Goal: Browse casually: Explore the website without a specific task or goal

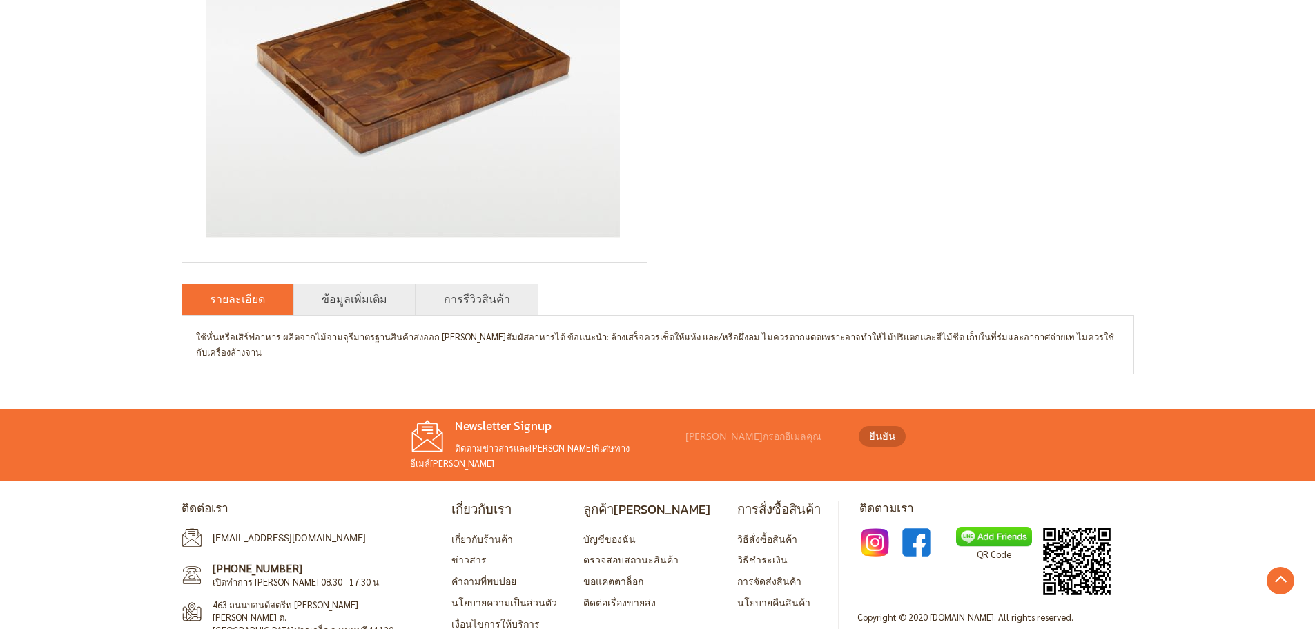
scroll to position [367, 0]
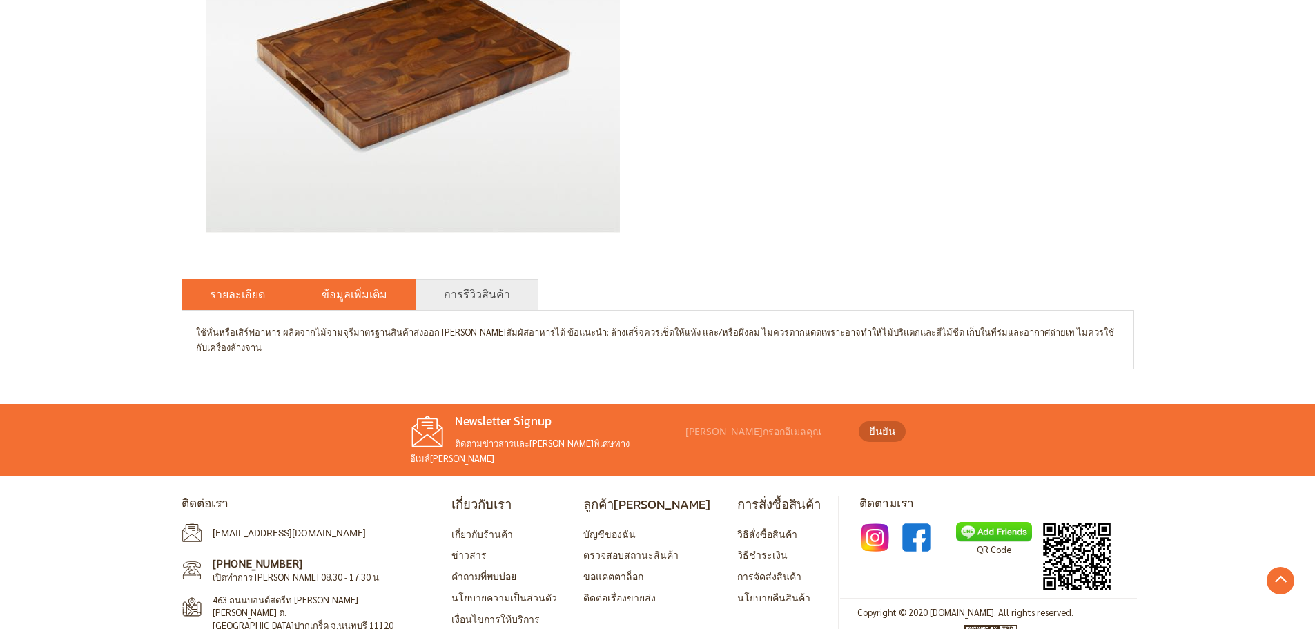
click at [372, 297] on link "ข้อมูลเพิ่มเติม" at bounding box center [355, 294] width 66 height 17
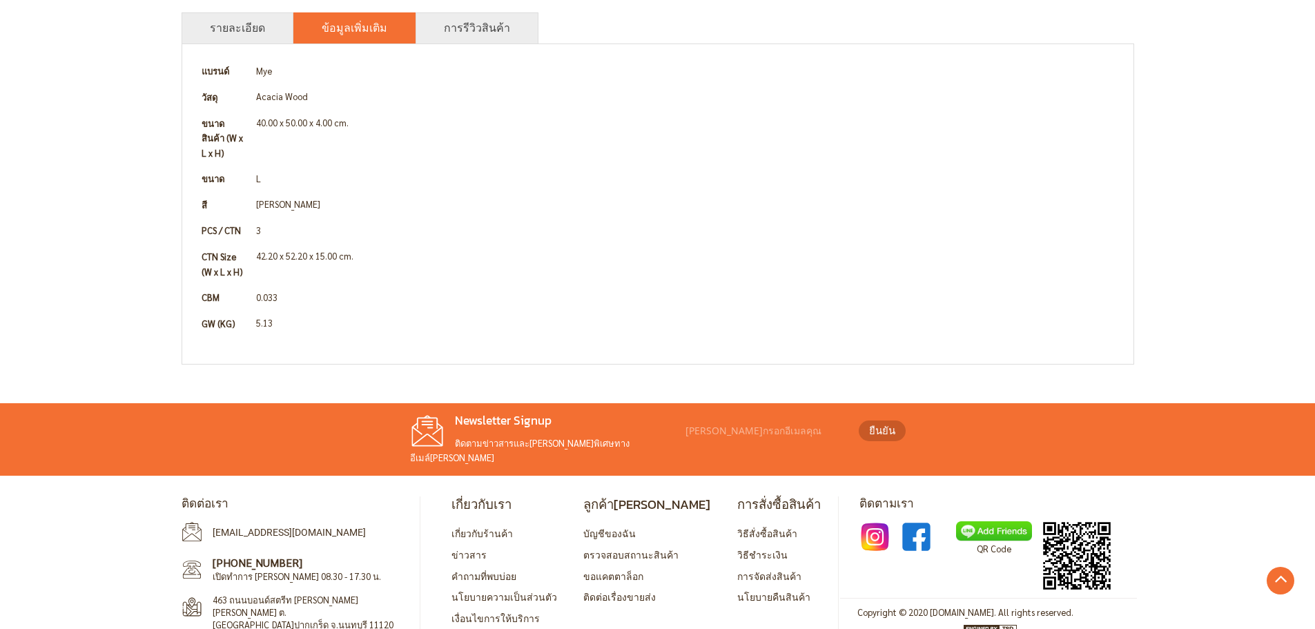
scroll to position [357, 0]
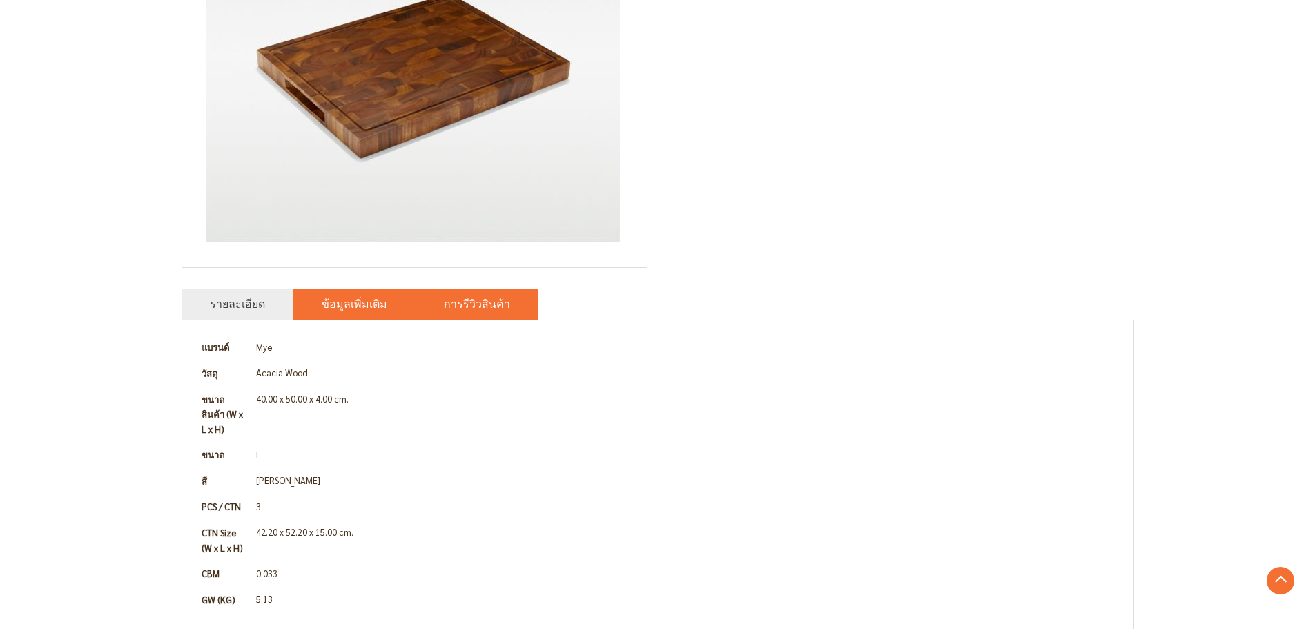
click at [445, 302] on link "การรีวิวสินค้า" at bounding box center [477, 303] width 66 height 17
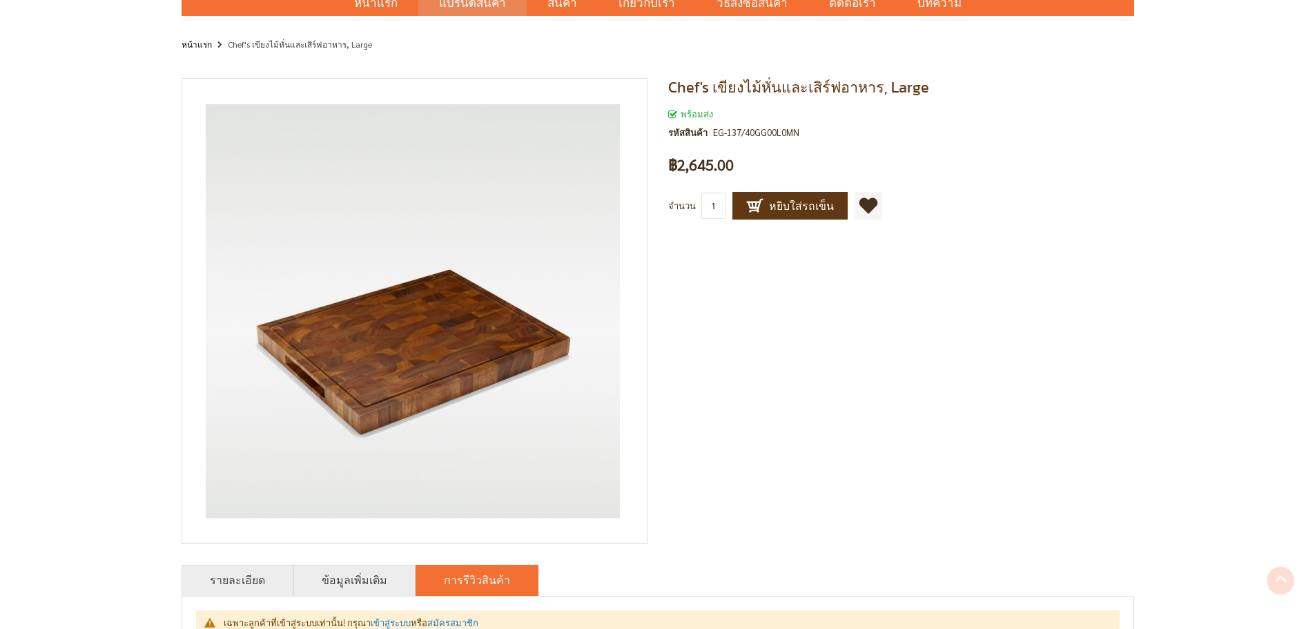
scroll to position [0, 0]
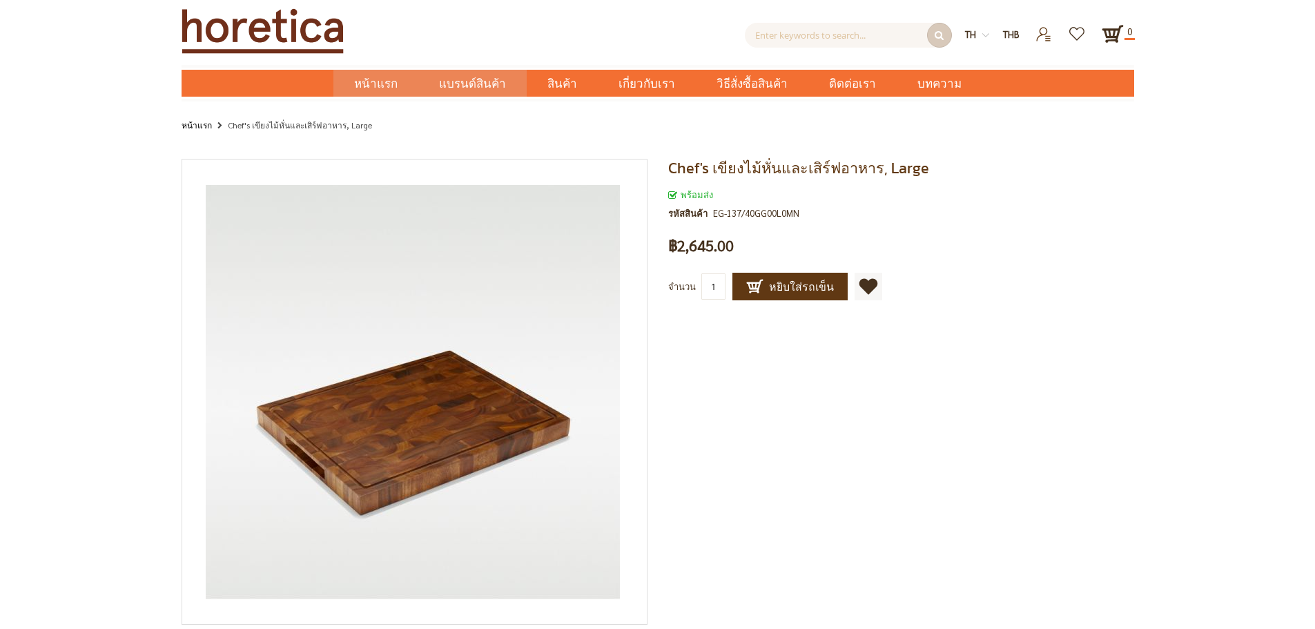
click at [398, 84] on span "หน้าแรก" at bounding box center [375, 84] width 43 height 18
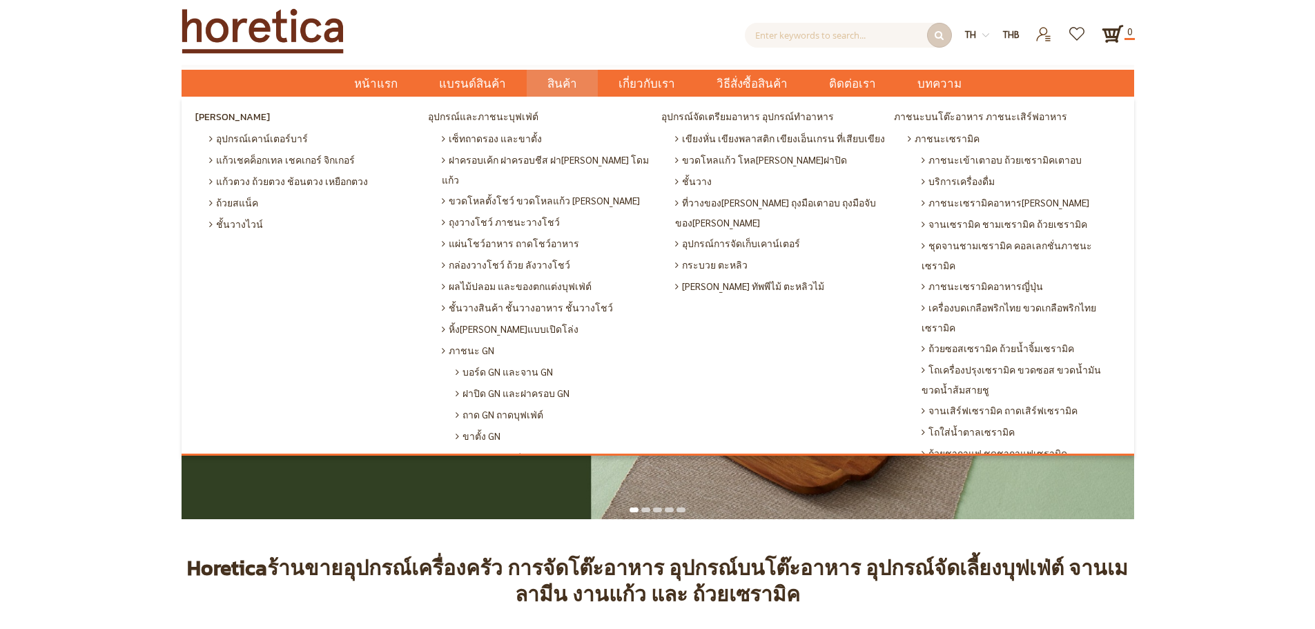
click at [564, 84] on span "สินค้า" at bounding box center [562, 84] width 30 height 28
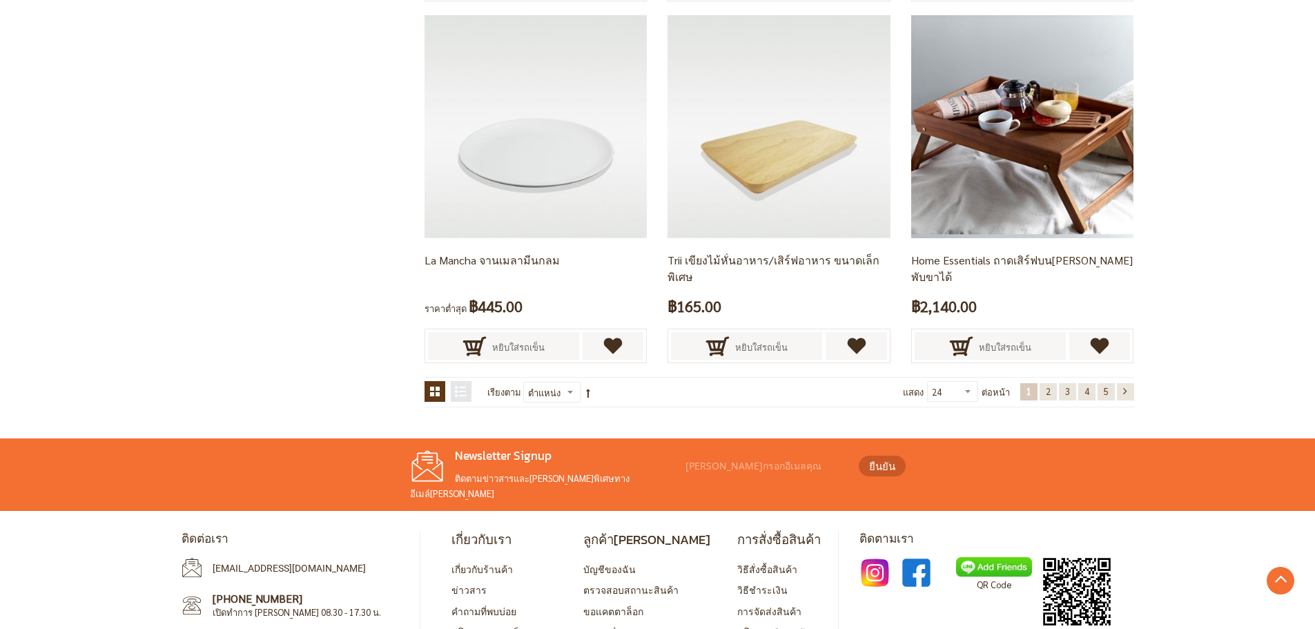
scroll to position [2761, 0]
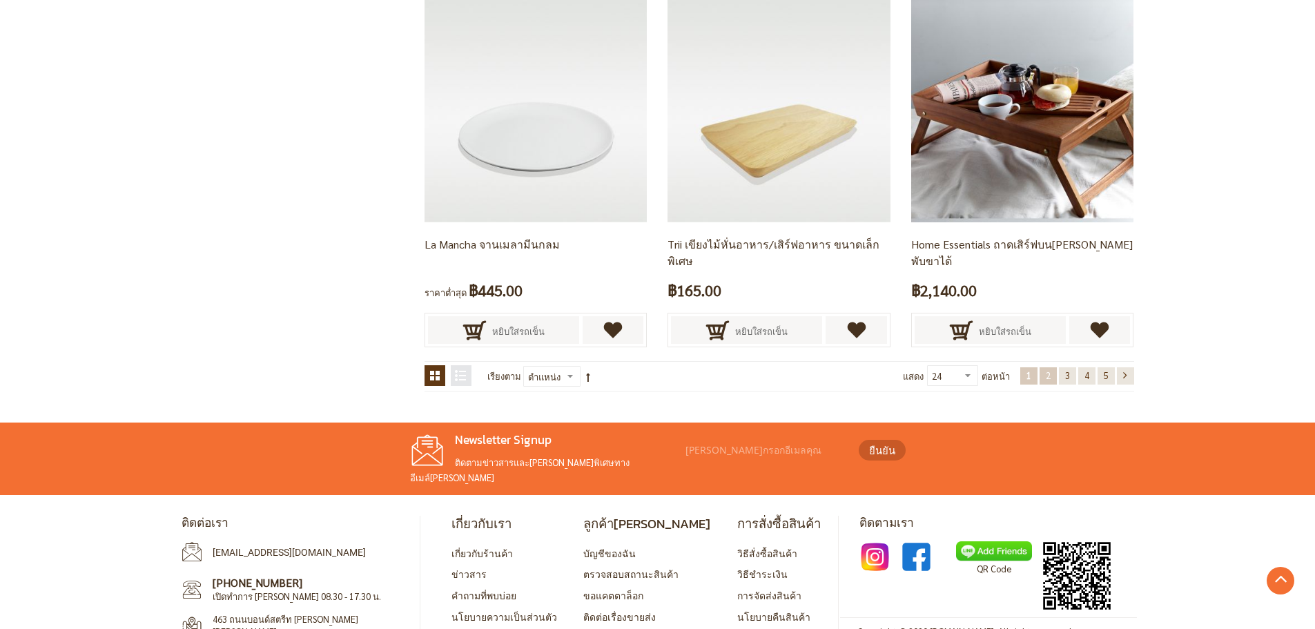
click at [1048, 374] on span "2" at bounding box center [1048, 375] width 5 height 12
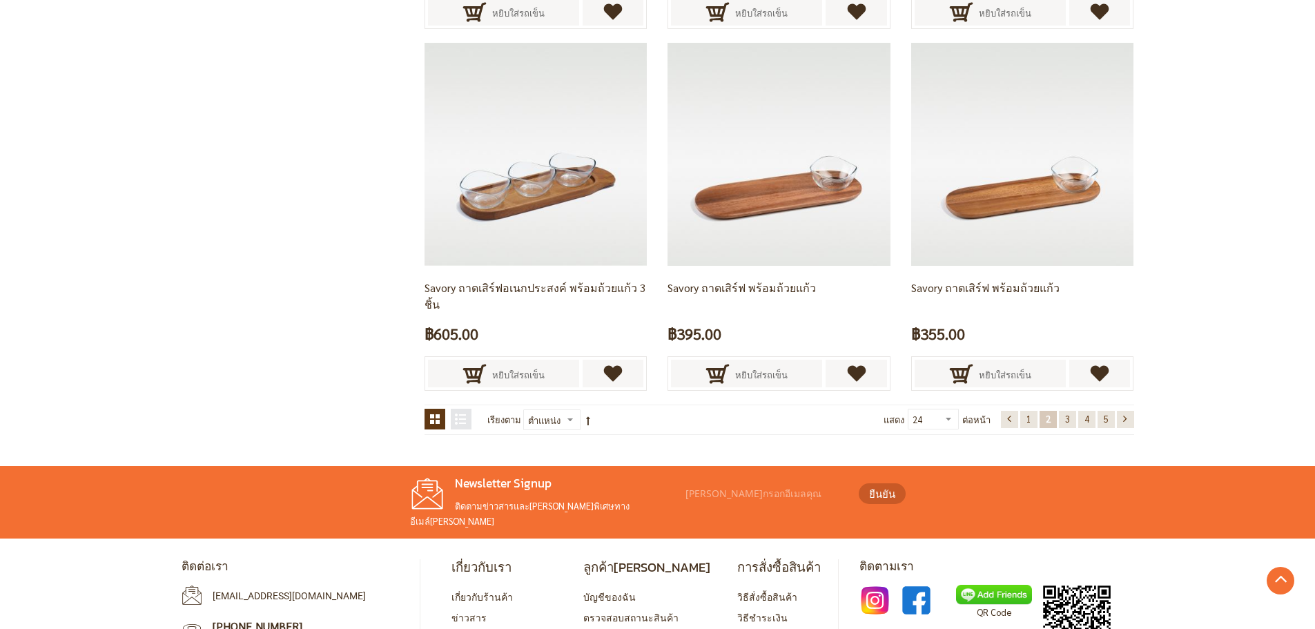
scroll to position [2742, 0]
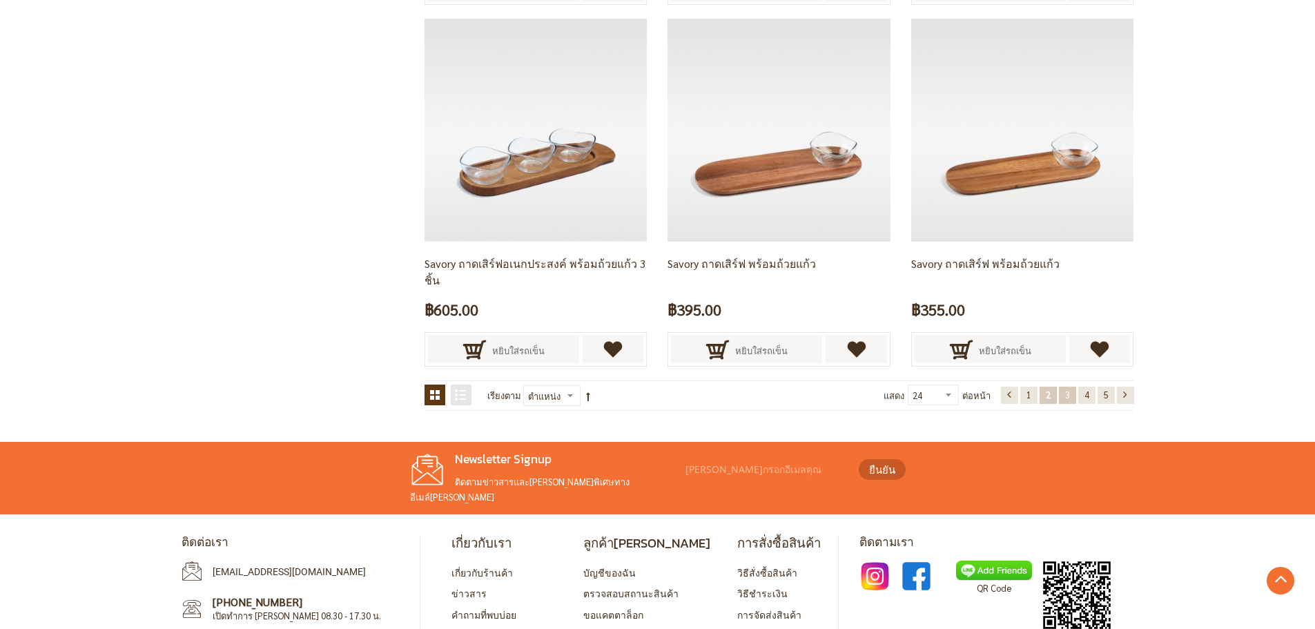
click at [1068, 397] on span "3" at bounding box center [1067, 395] width 5 height 12
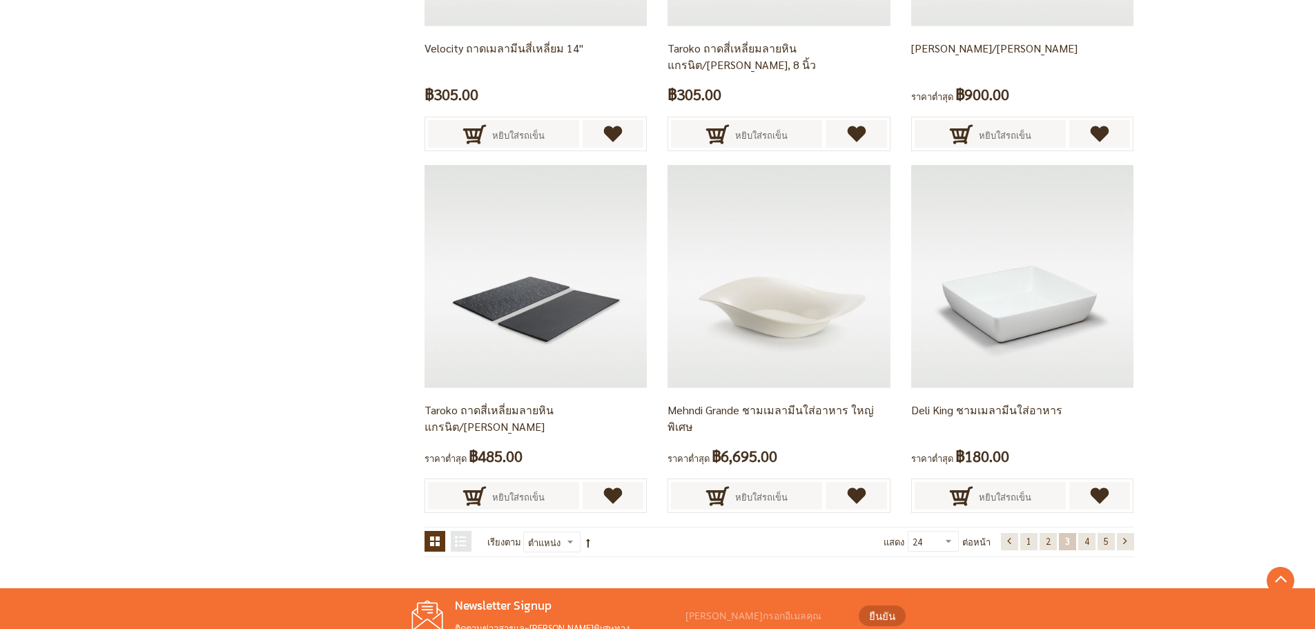
scroll to position [2795, 0]
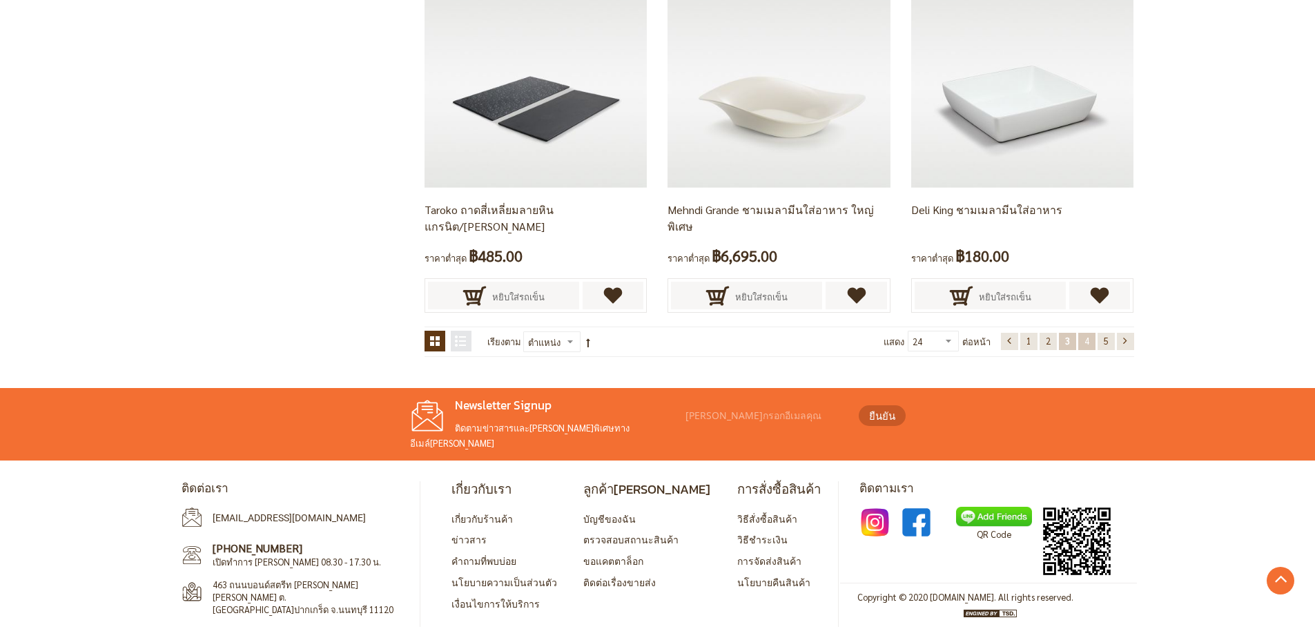
click at [1086, 337] on span "4" at bounding box center [1086, 341] width 5 height 12
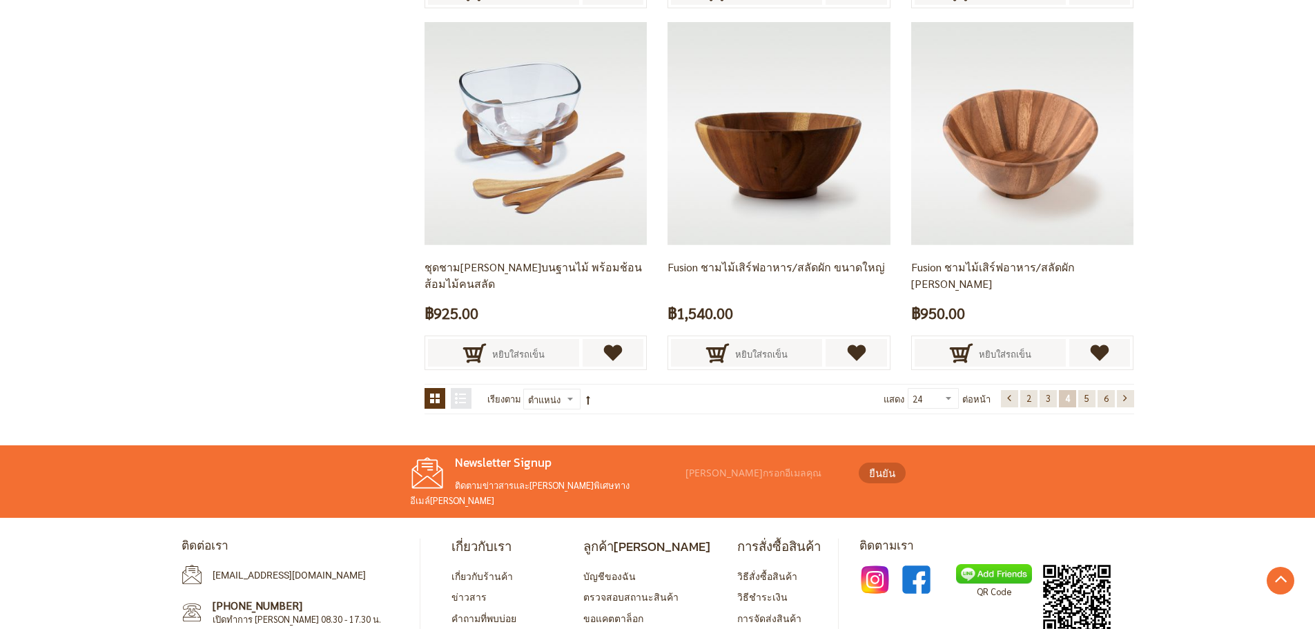
scroll to position [2742, 0]
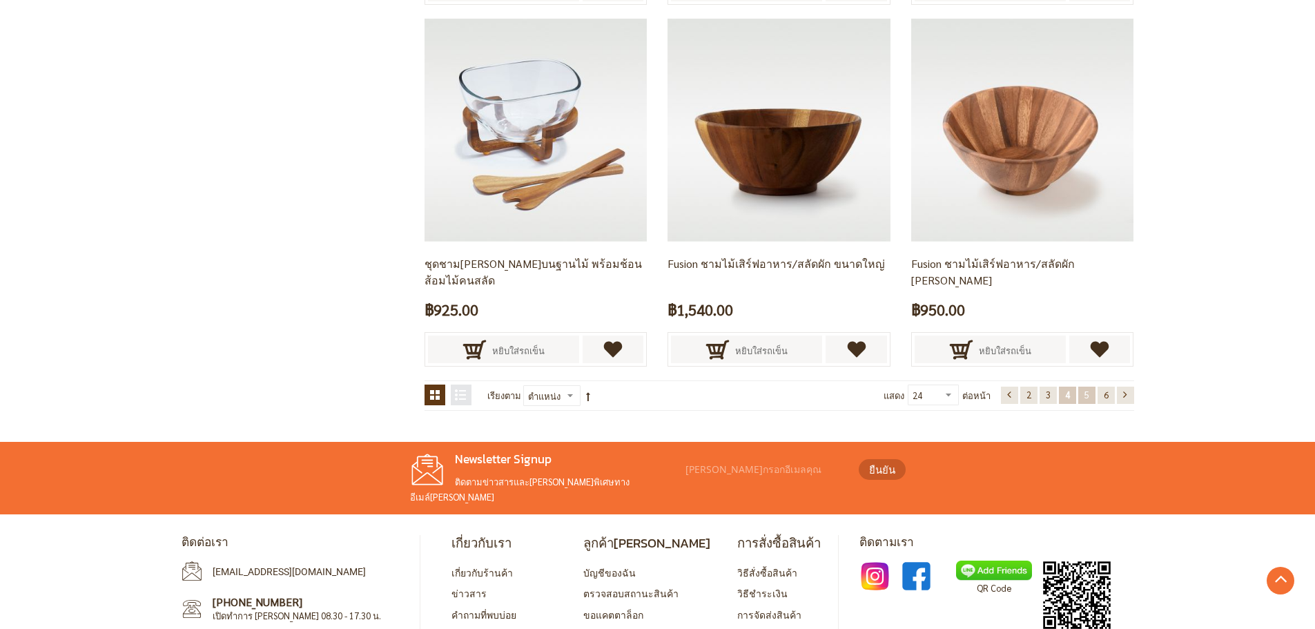
click at [1089, 398] on link "หน้า 5" at bounding box center [1086, 395] width 17 height 17
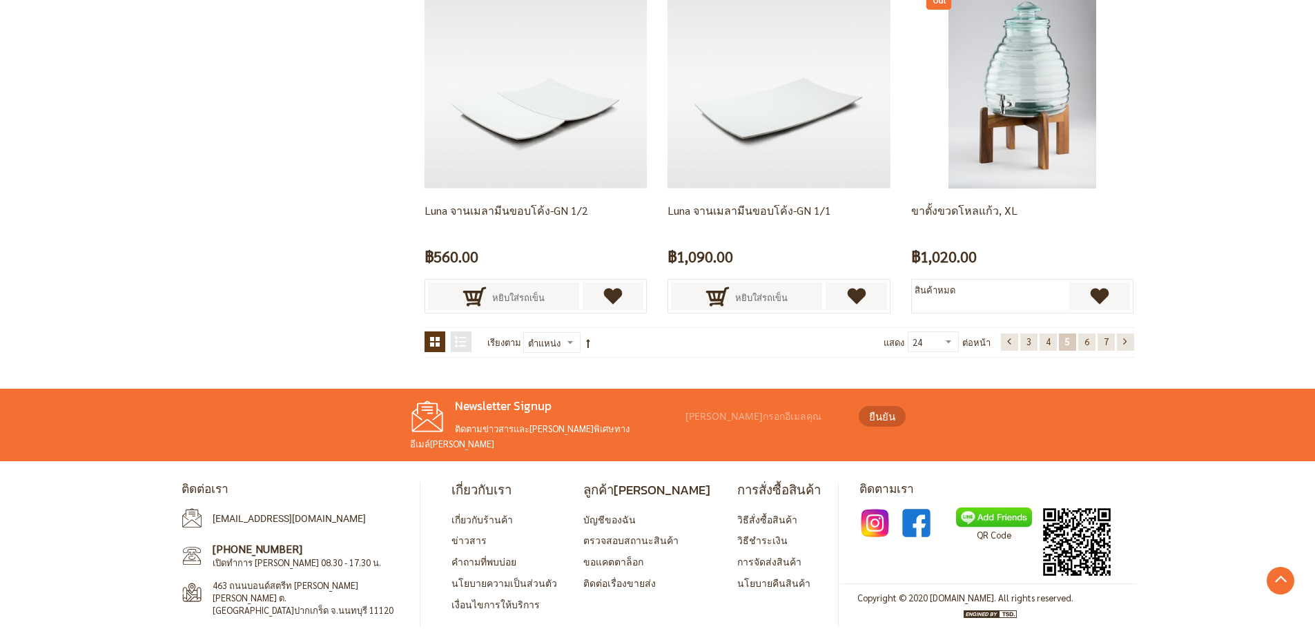
scroll to position [2795, 0]
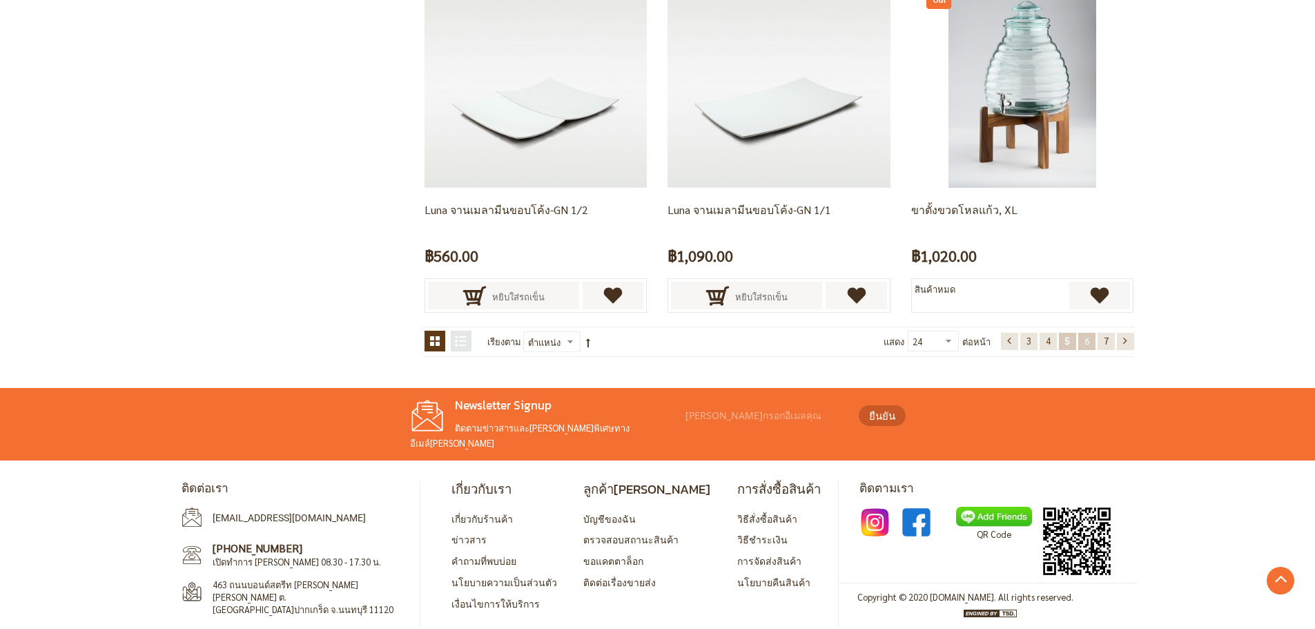
click at [1085, 342] on span "6" at bounding box center [1086, 341] width 5 height 12
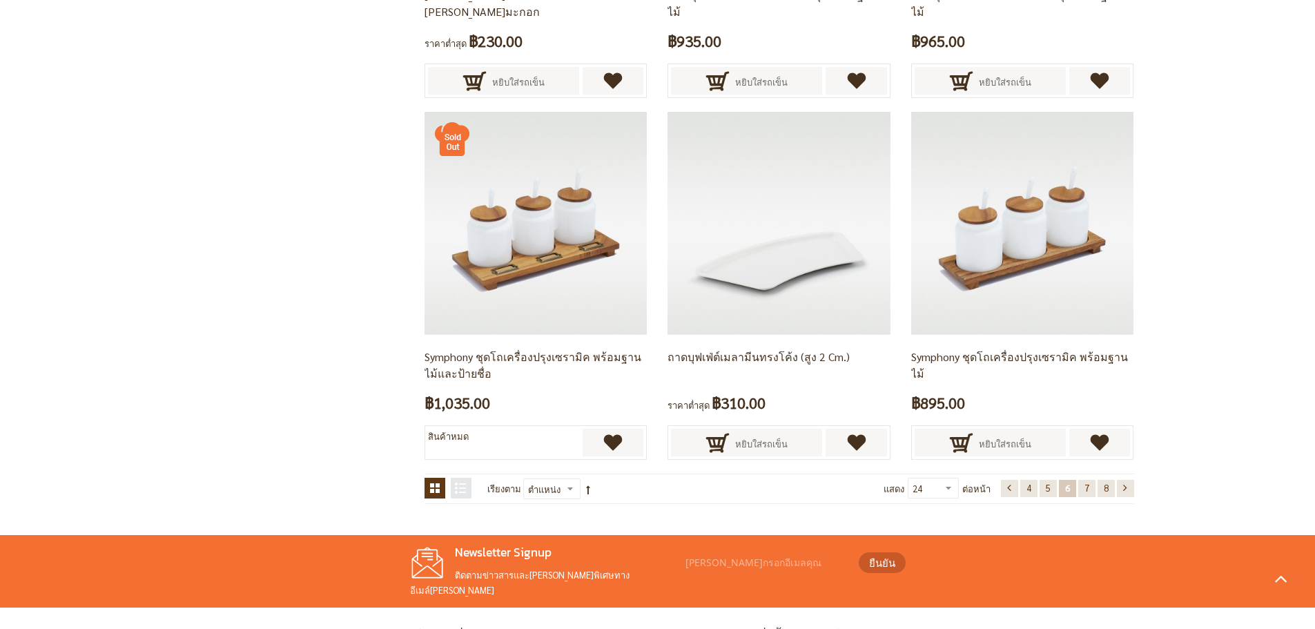
scroll to position [2673, 0]
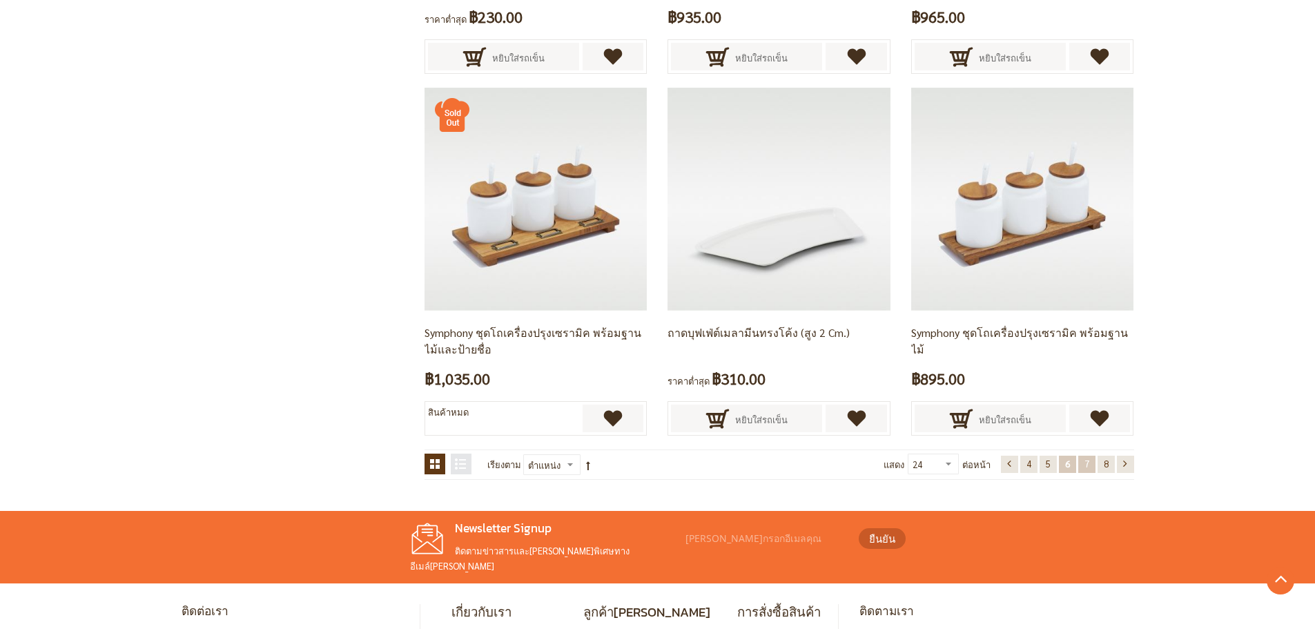
click at [1086, 465] on span "7" at bounding box center [1086, 464] width 5 height 12
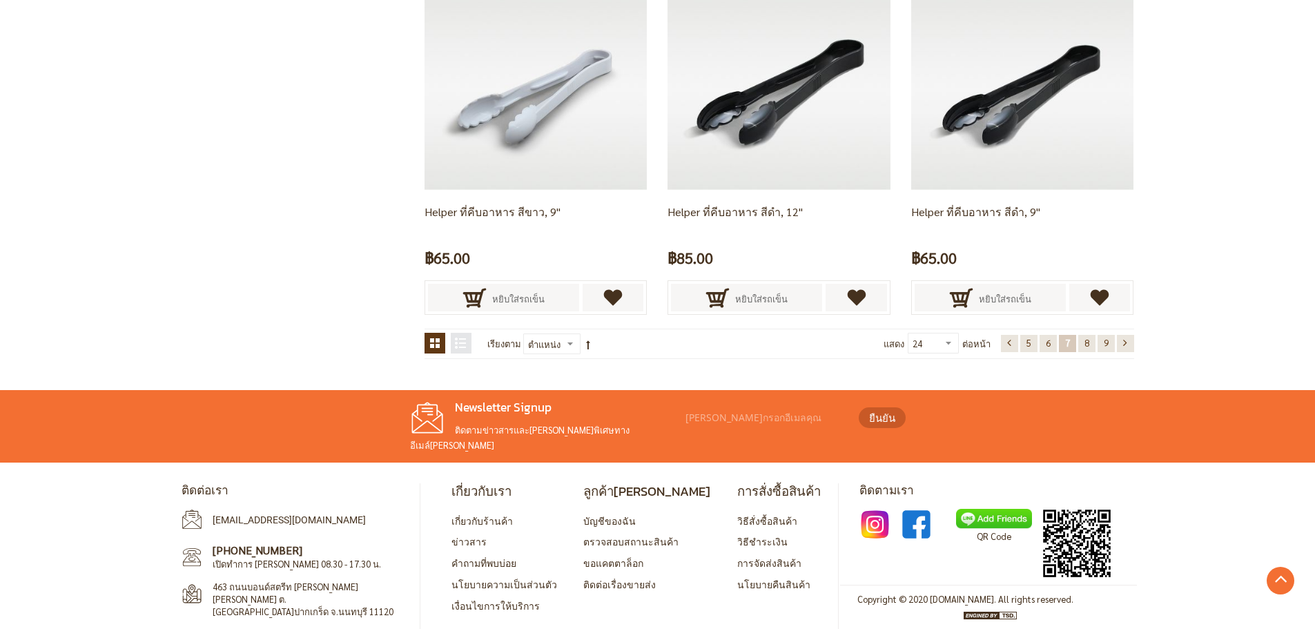
scroll to position [2795, 0]
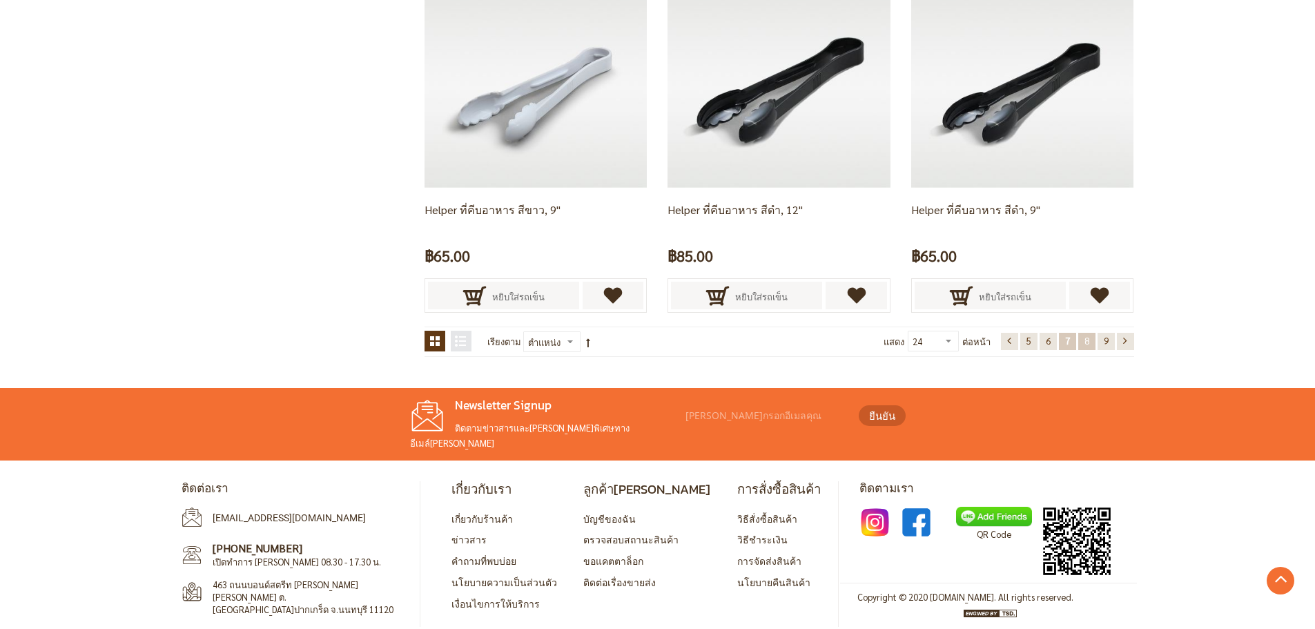
click at [1091, 345] on link "หน้า 8" at bounding box center [1086, 341] width 17 height 17
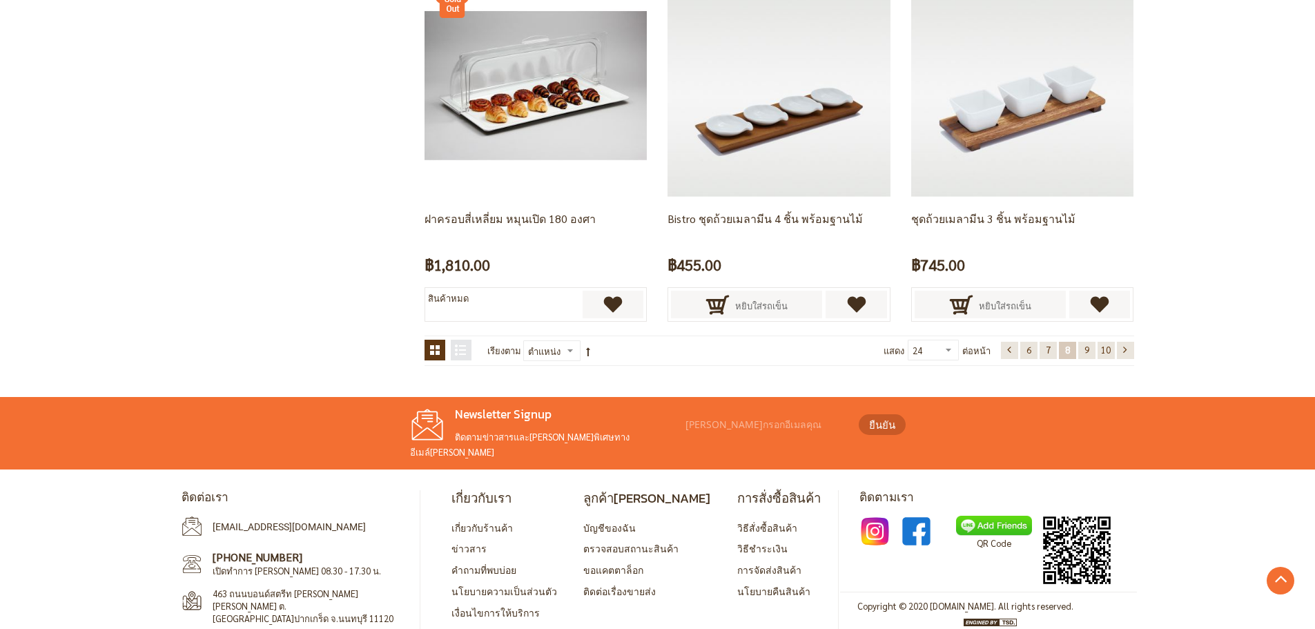
scroll to position [2795, 0]
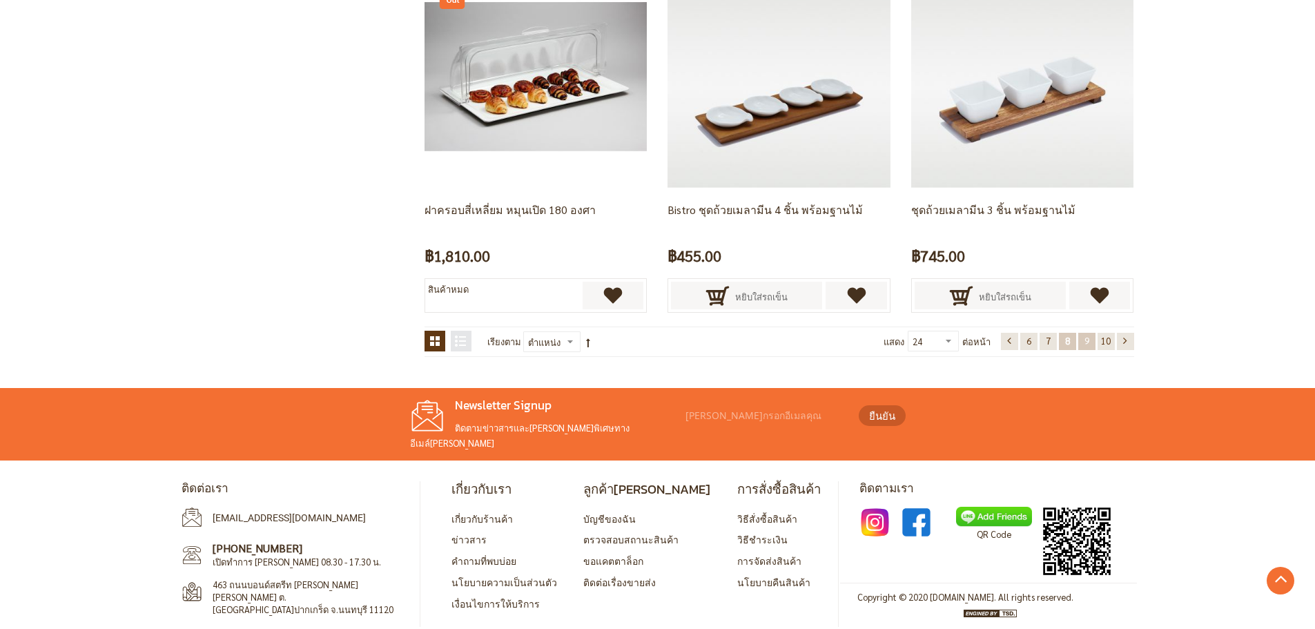
click at [1090, 344] on link "หน้า 9" at bounding box center [1086, 341] width 17 height 17
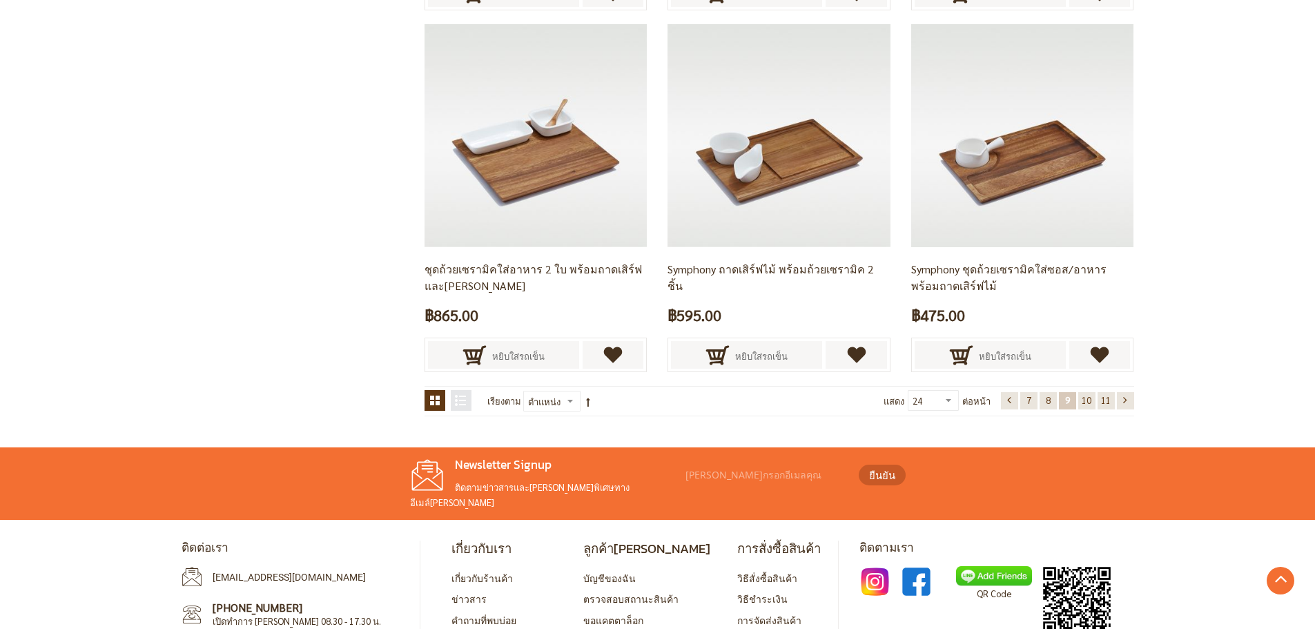
scroll to position [2742, 0]
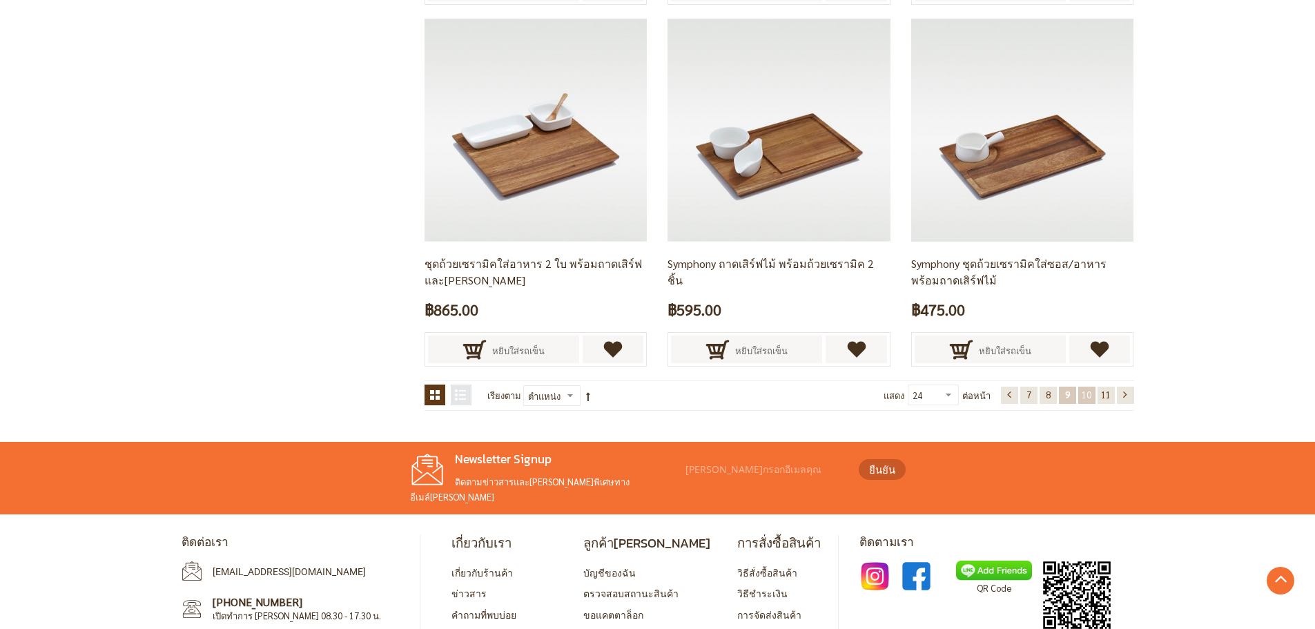
click at [1088, 395] on span "10" at bounding box center [1087, 395] width 10 height 12
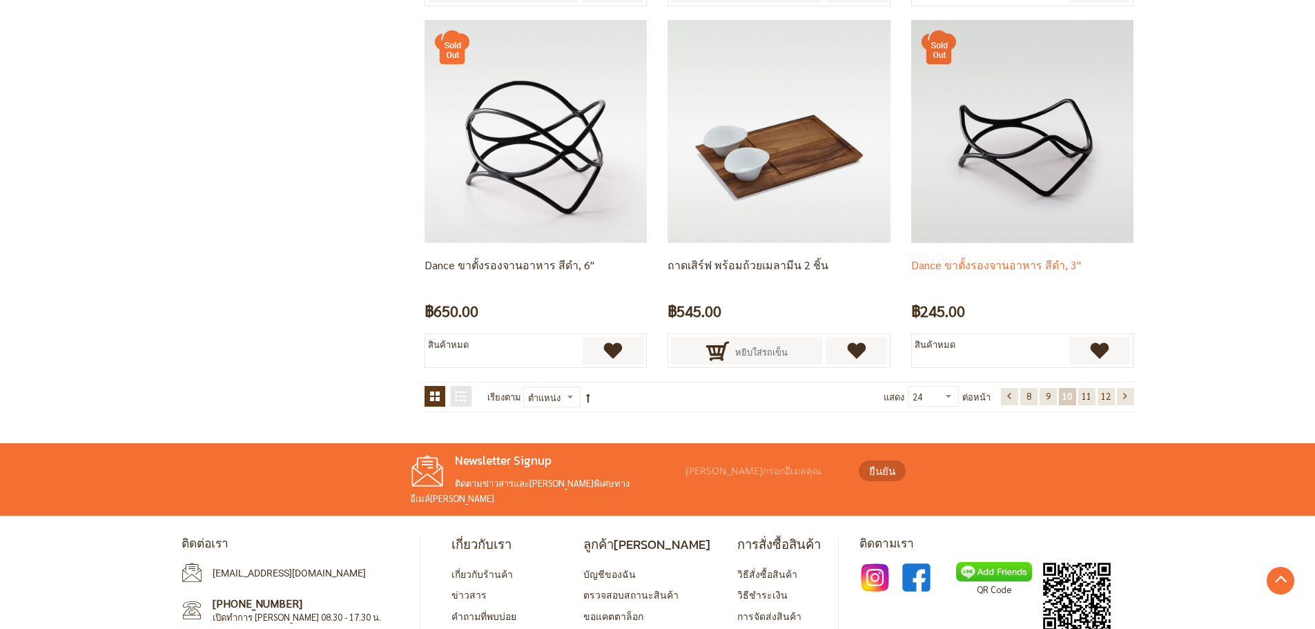
scroll to position [2742, 0]
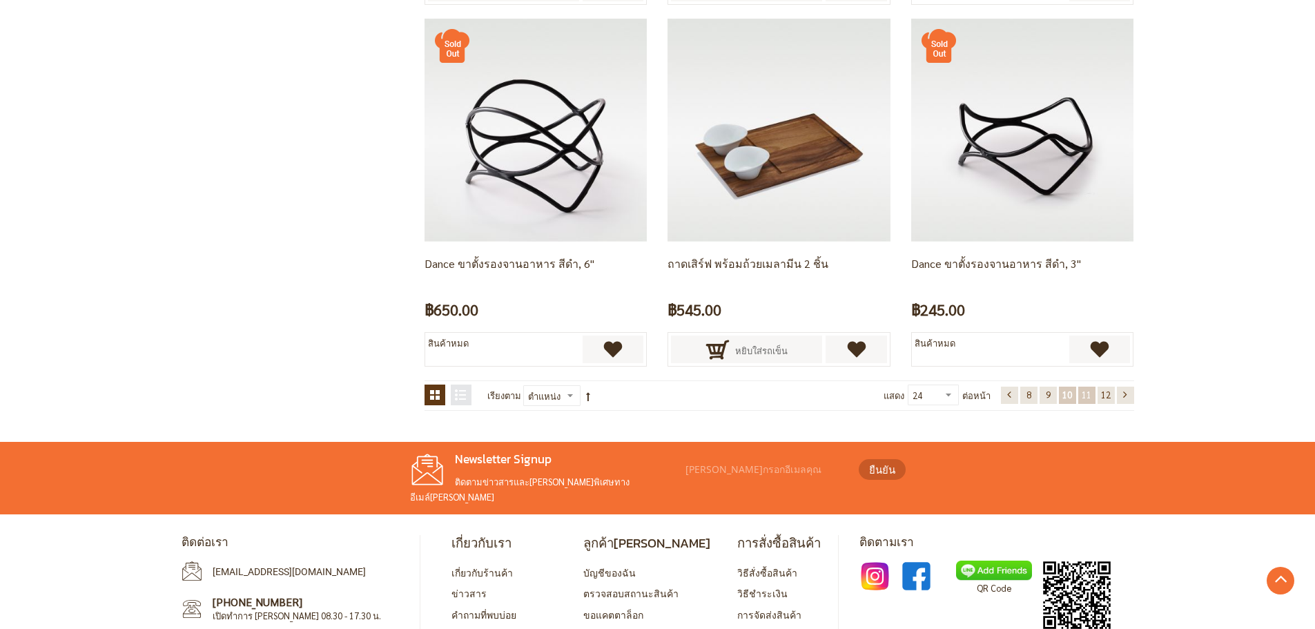
click at [1087, 398] on span "11" at bounding box center [1087, 395] width 10 height 12
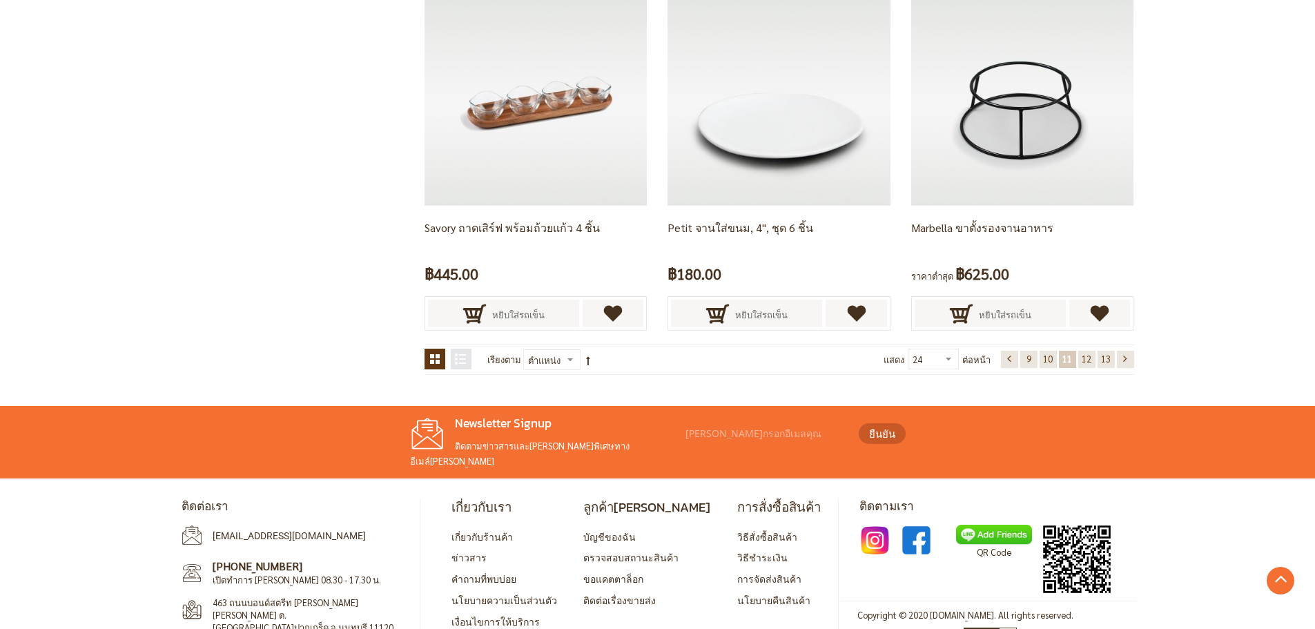
scroll to position [2795, 0]
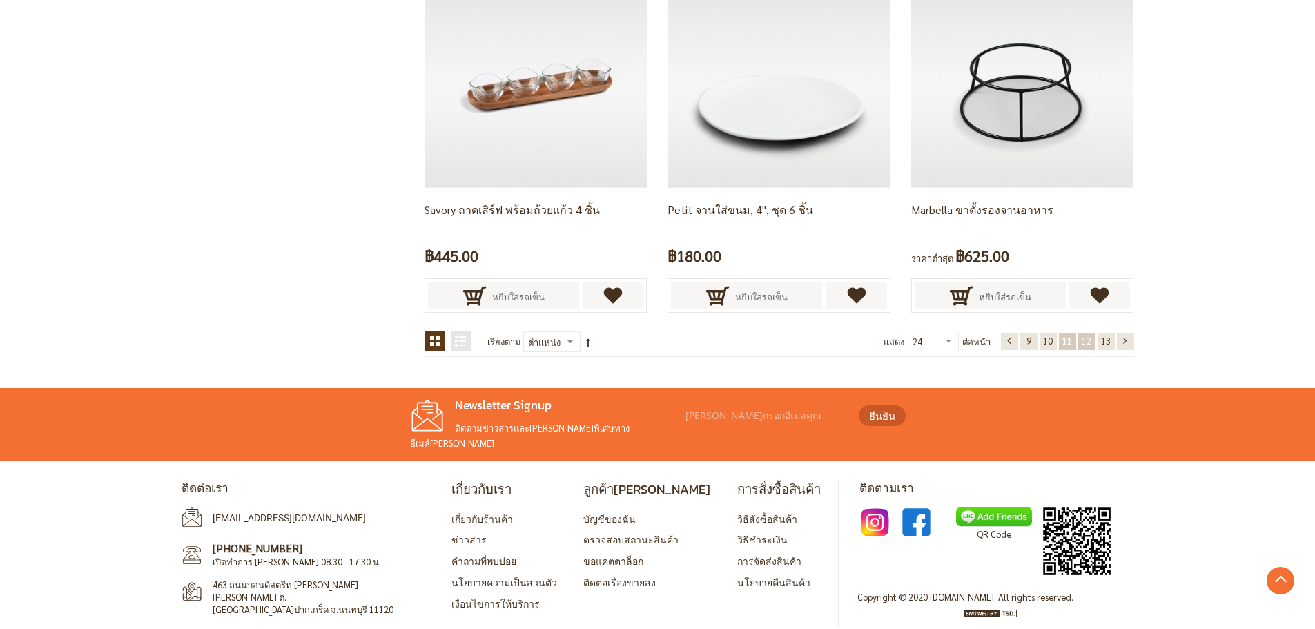
click at [1086, 342] on span "12" at bounding box center [1087, 341] width 10 height 12
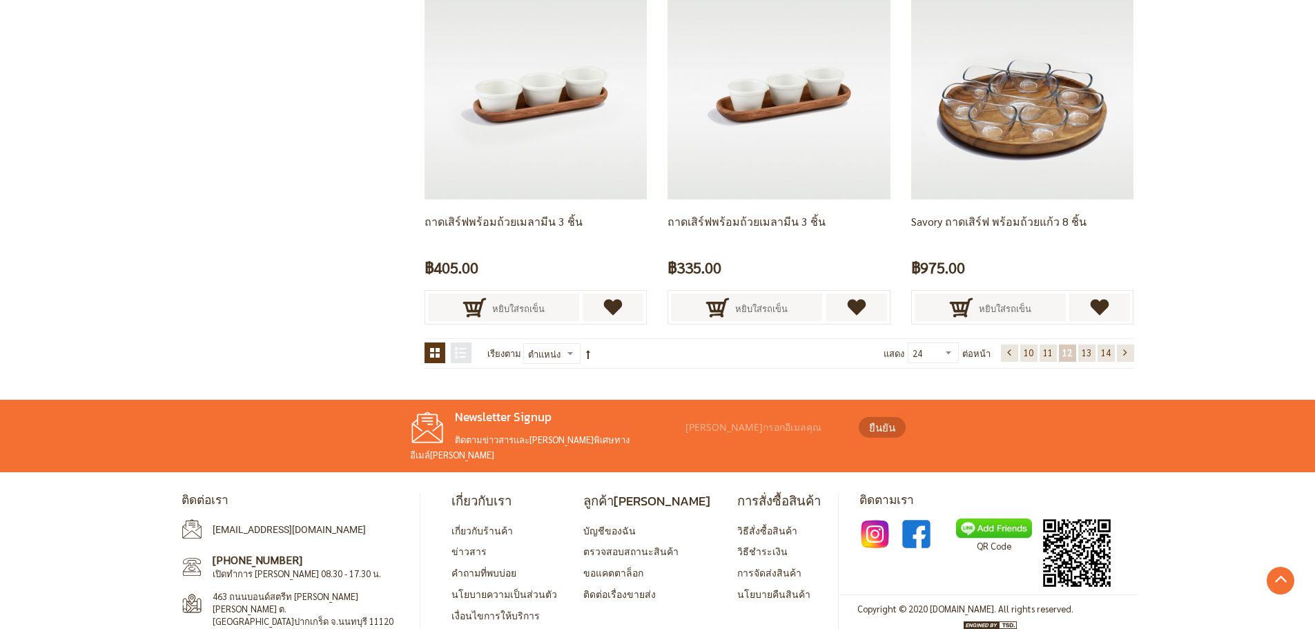
scroll to position [2795, 0]
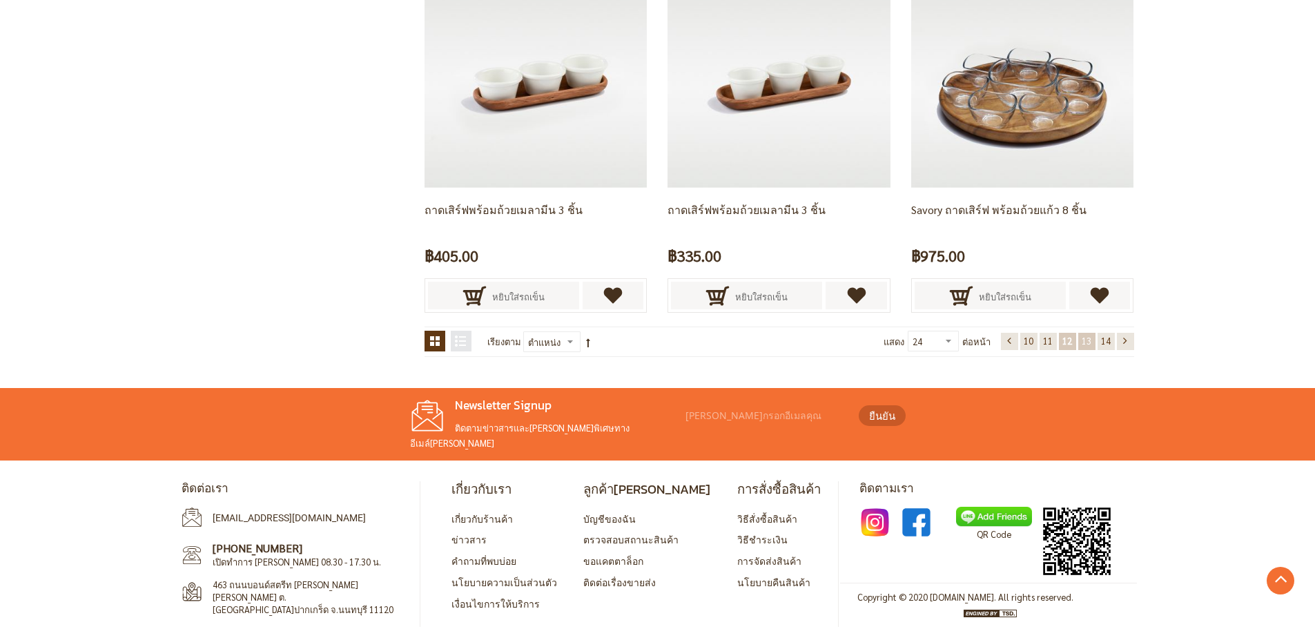
click at [1086, 344] on span "13" at bounding box center [1087, 341] width 10 height 12
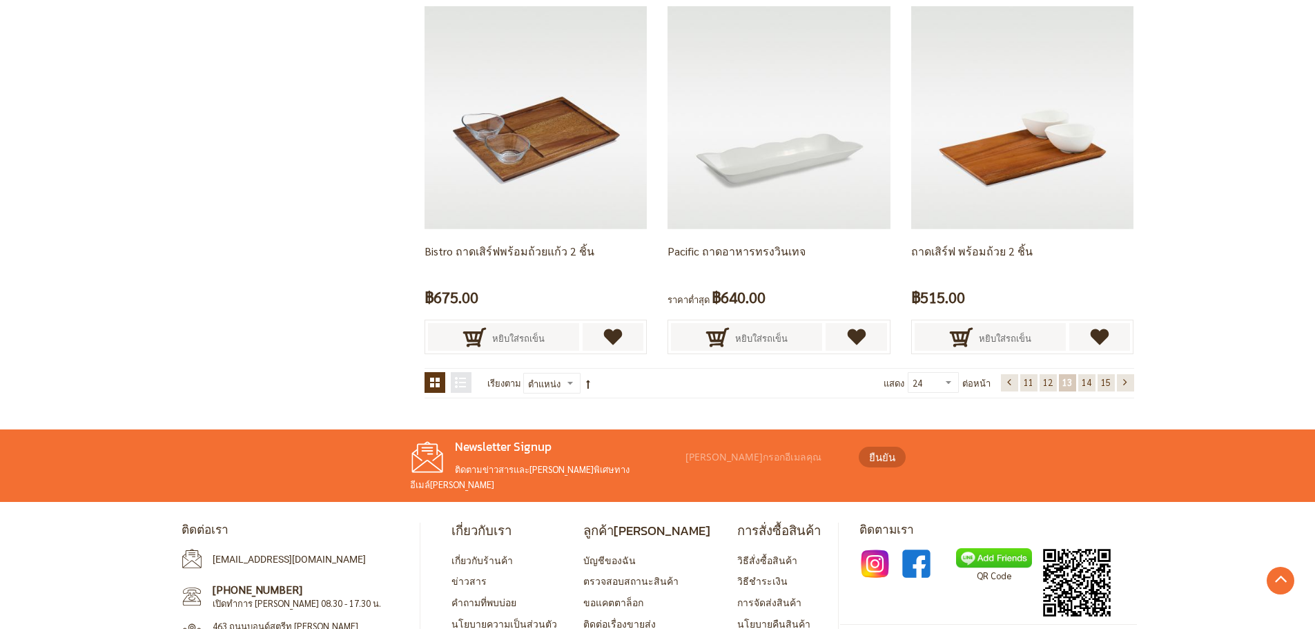
scroll to position [2795, 0]
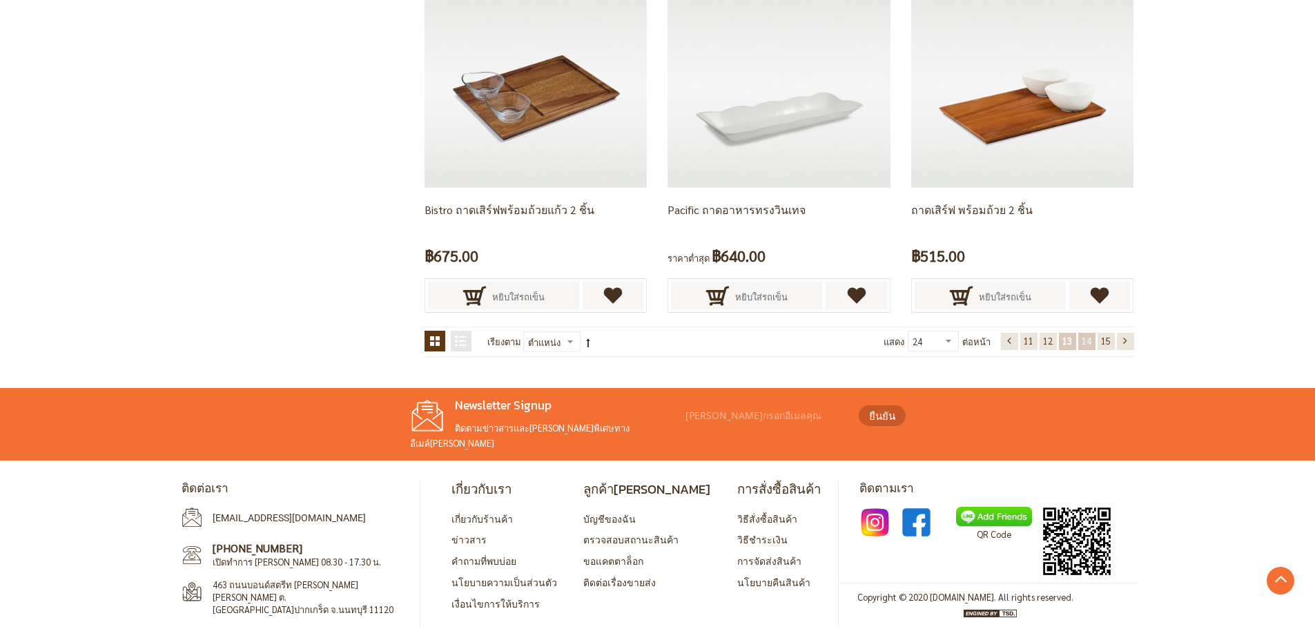
click at [1088, 338] on span "14" at bounding box center [1087, 341] width 10 height 12
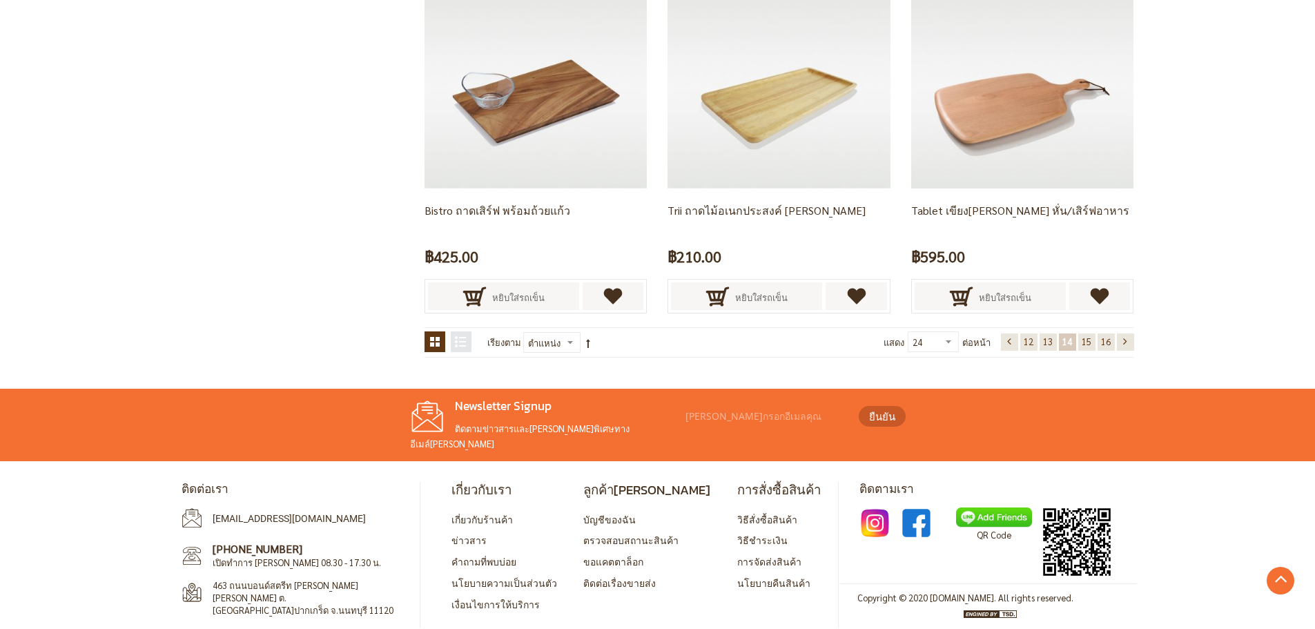
scroll to position [2795, 0]
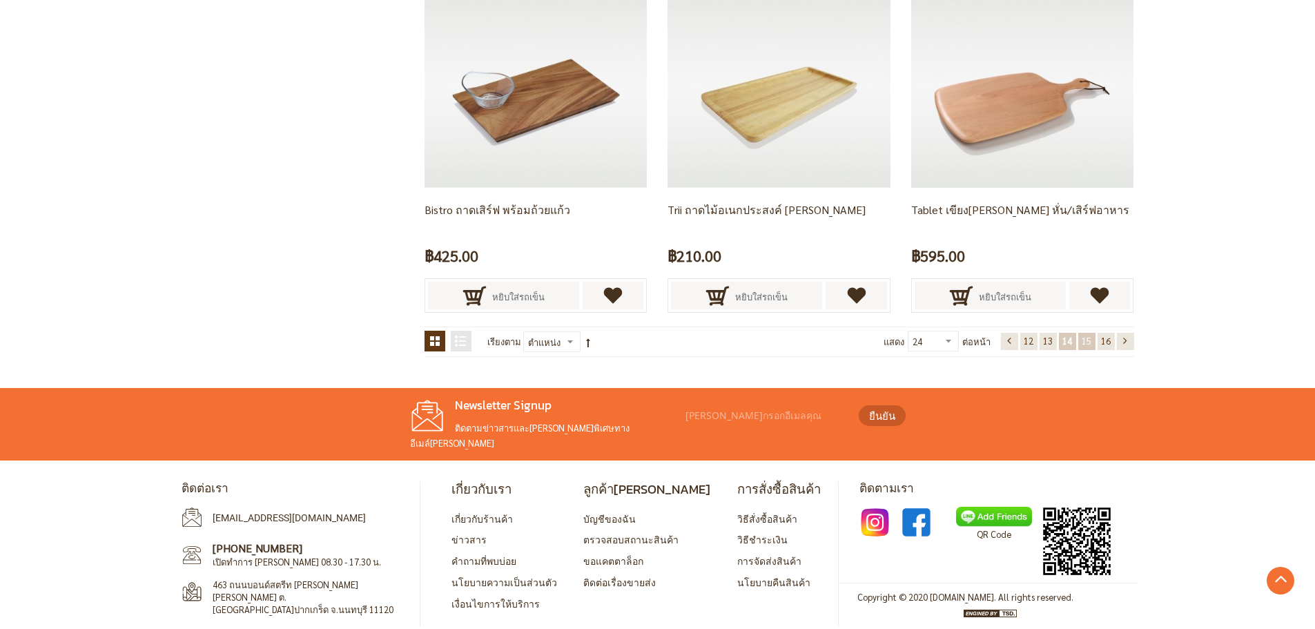
click at [1088, 342] on span "15" at bounding box center [1087, 341] width 10 height 12
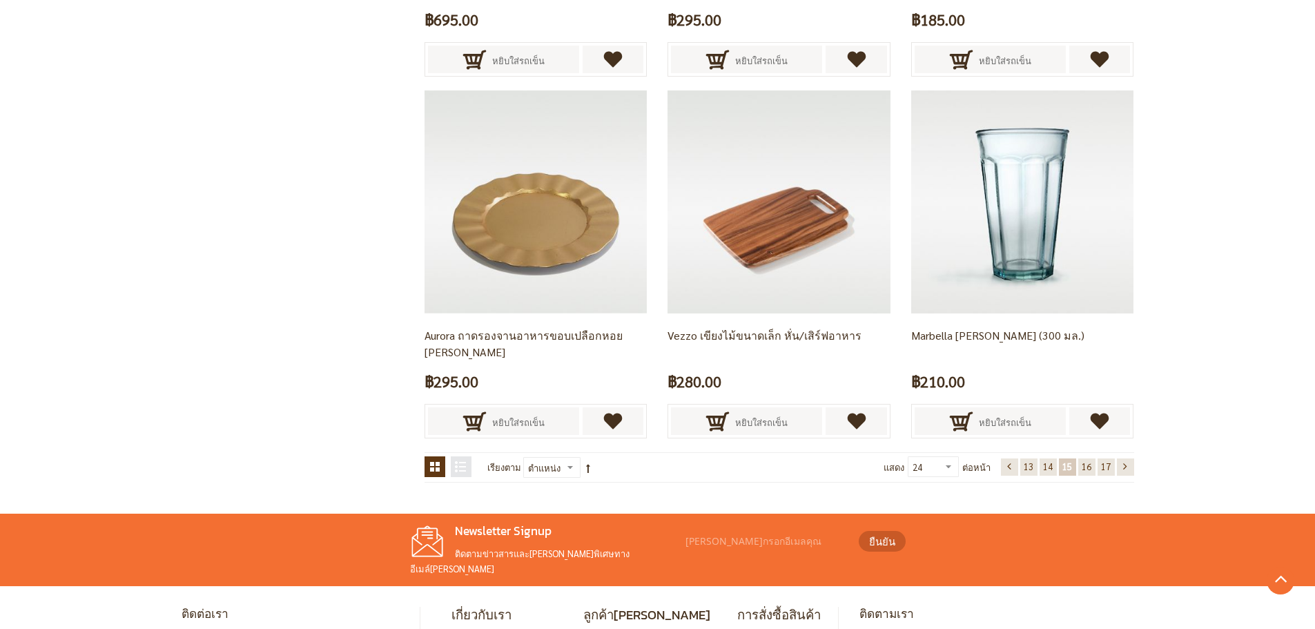
scroll to position [2673, 0]
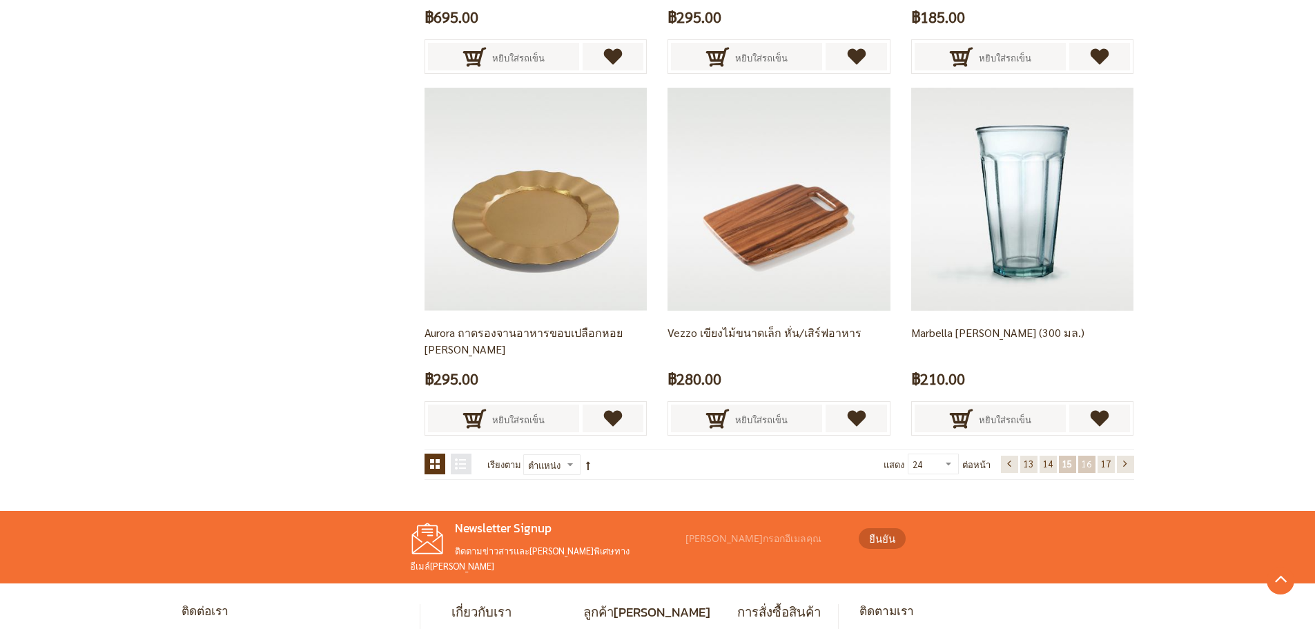
click at [1085, 467] on span "16" at bounding box center [1087, 464] width 10 height 12
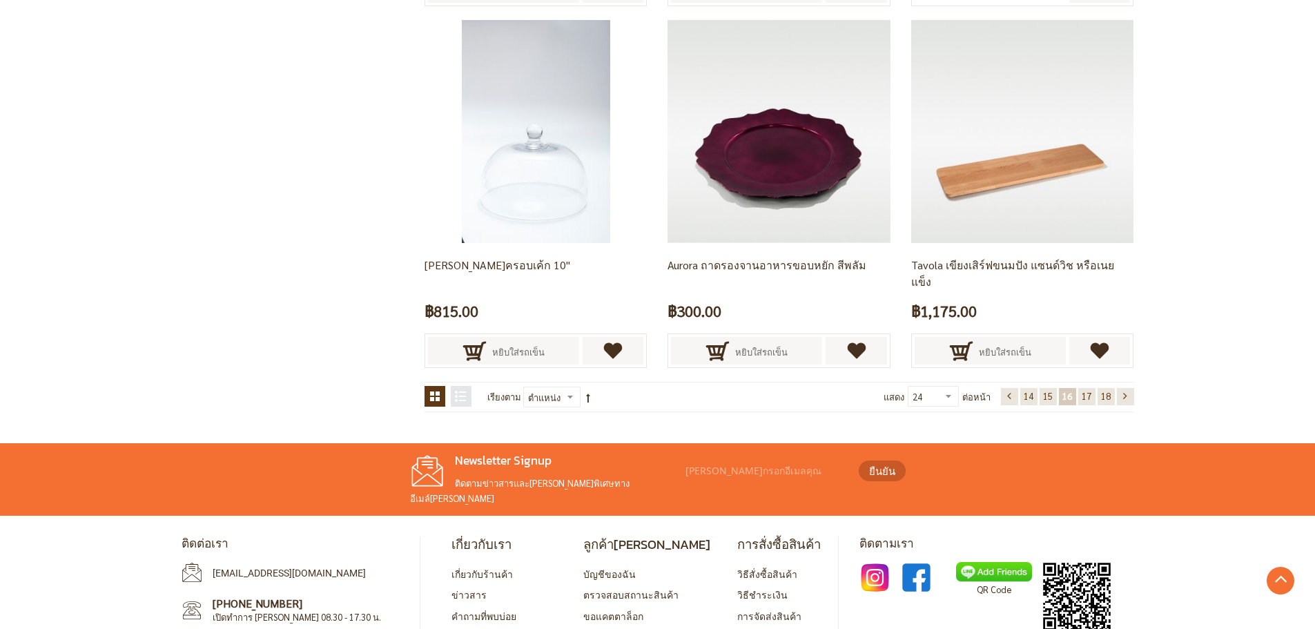
scroll to position [2742, 0]
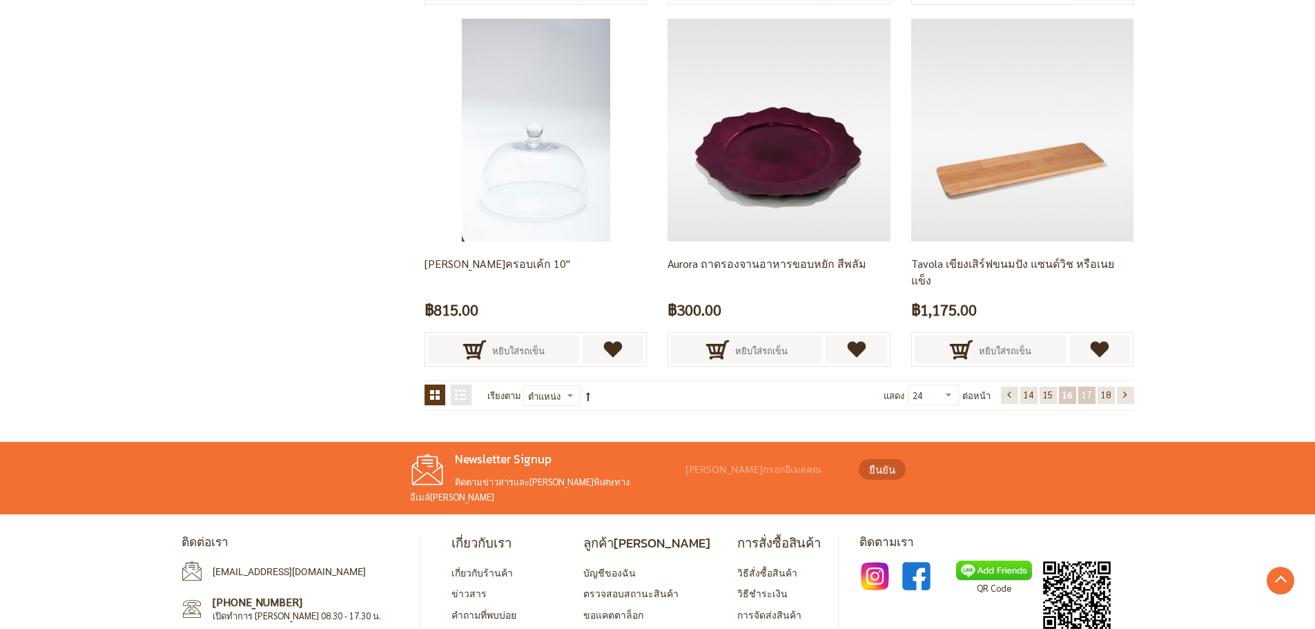
click at [1084, 397] on span "17" at bounding box center [1087, 395] width 10 height 12
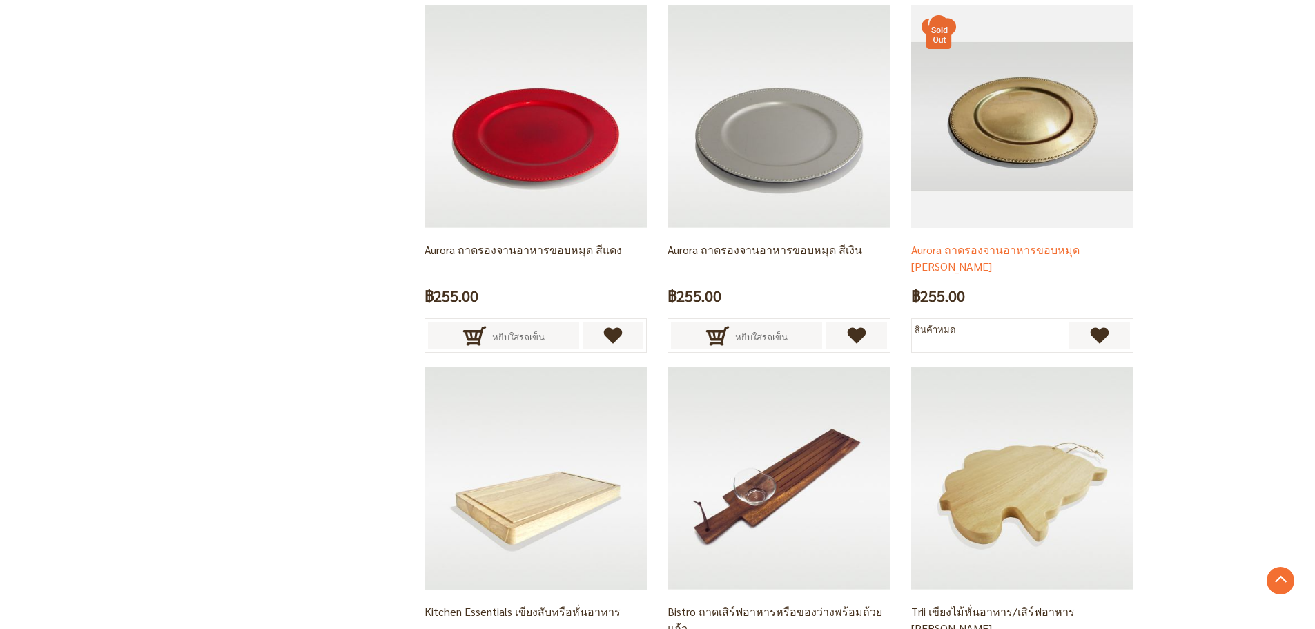
scroll to position [2604, 0]
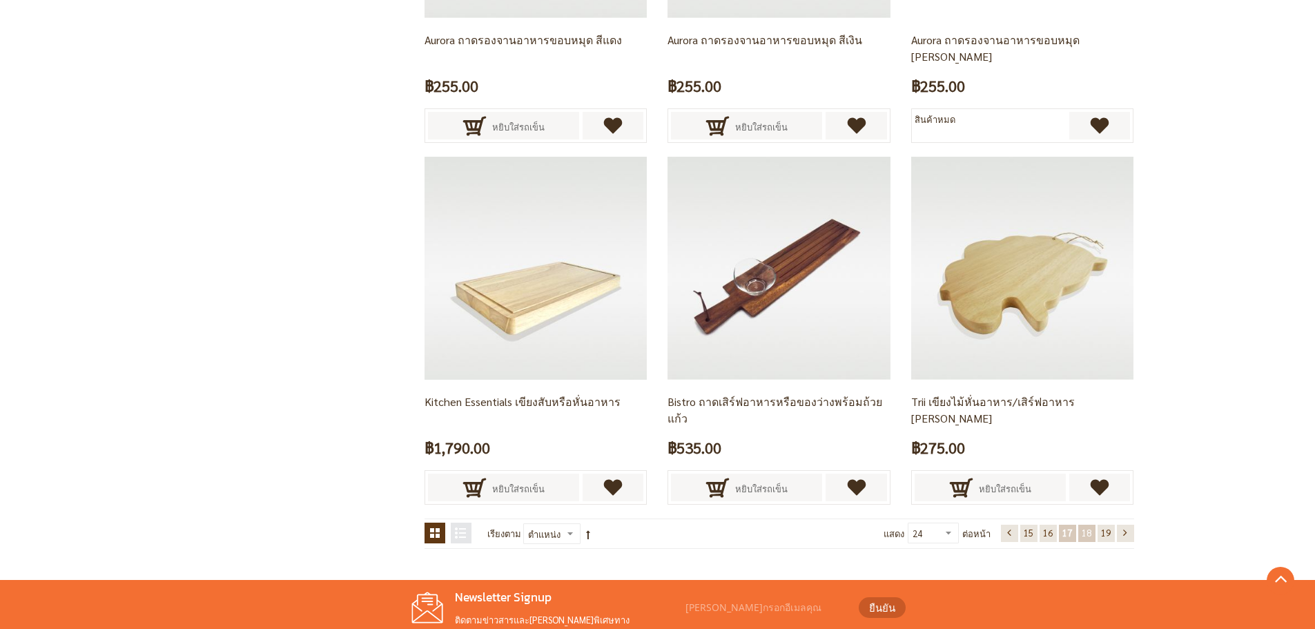
click at [1083, 534] on span "18" at bounding box center [1087, 533] width 10 height 12
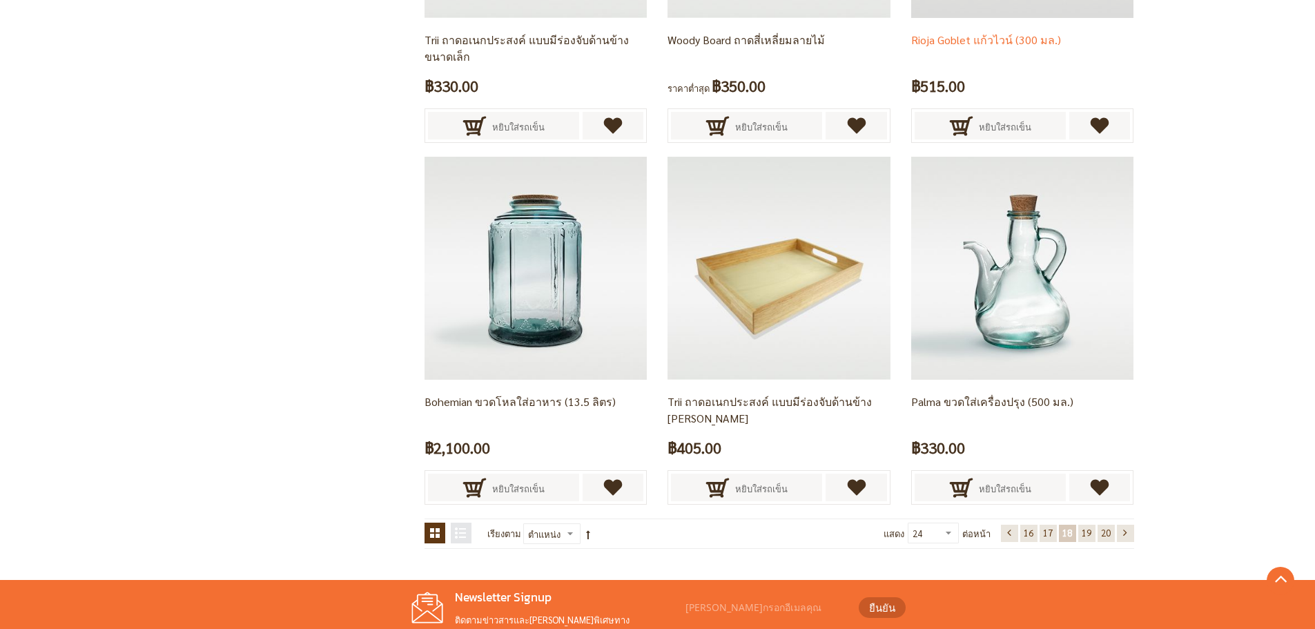
scroll to position [2673, 0]
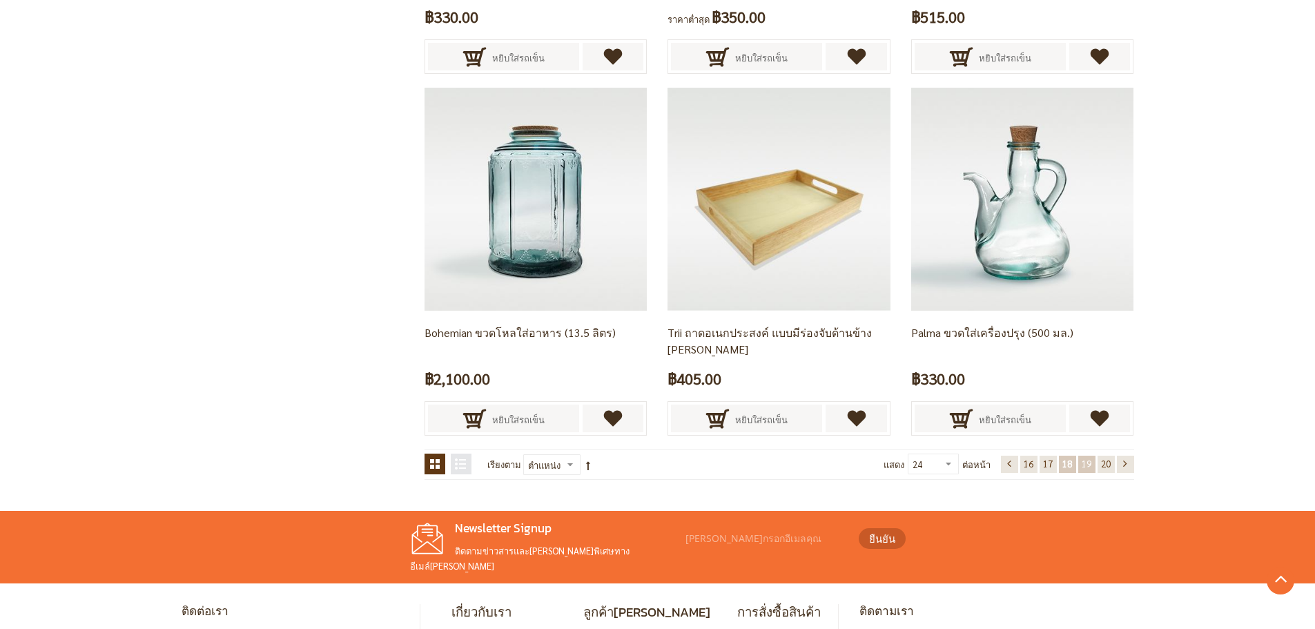
click at [1087, 460] on span "19" at bounding box center [1087, 464] width 10 height 12
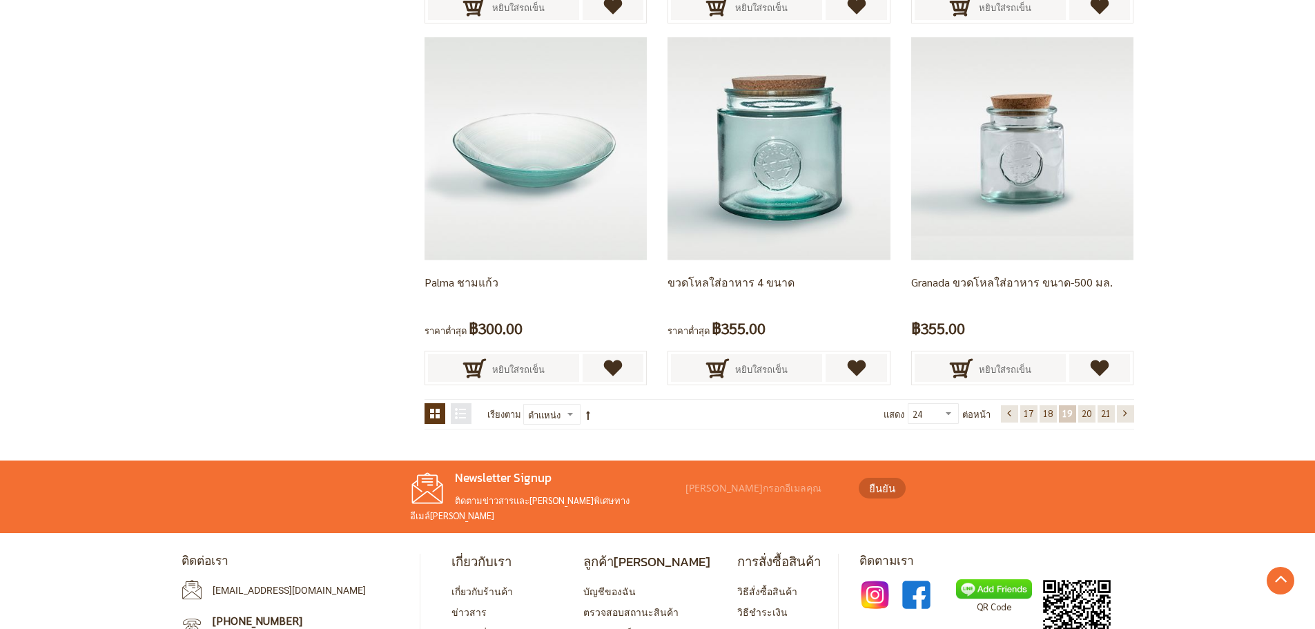
scroll to position [2742, 0]
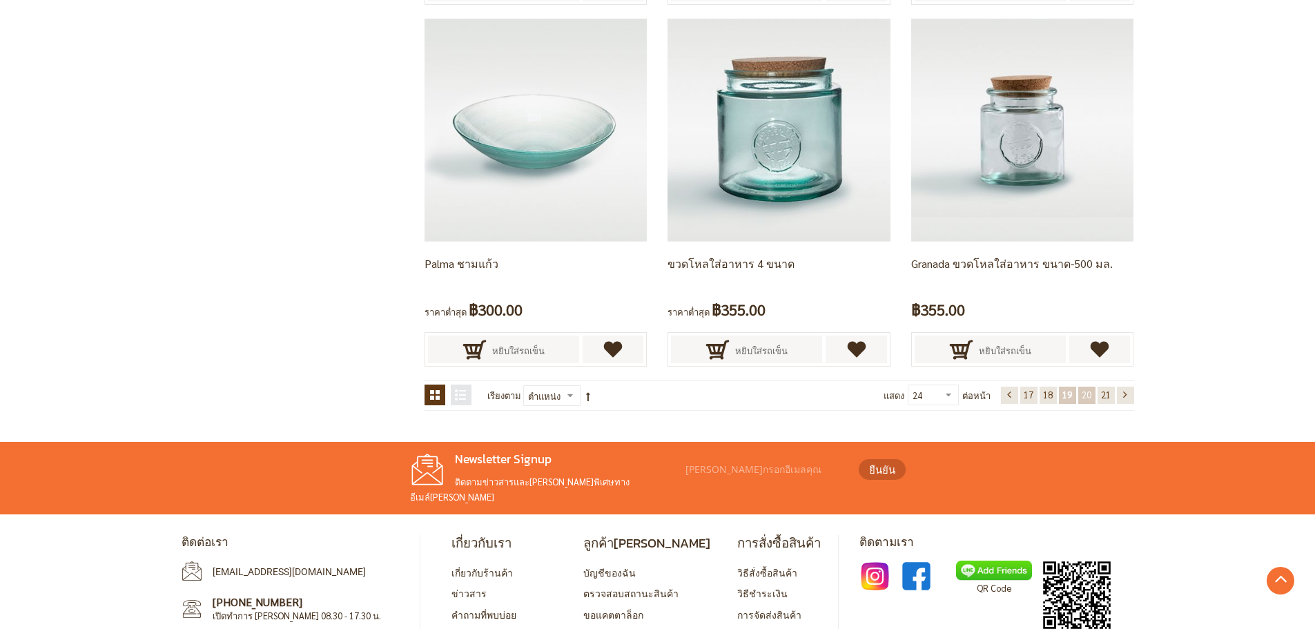
click at [1089, 400] on link "หน้า 20" at bounding box center [1086, 395] width 17 height 17
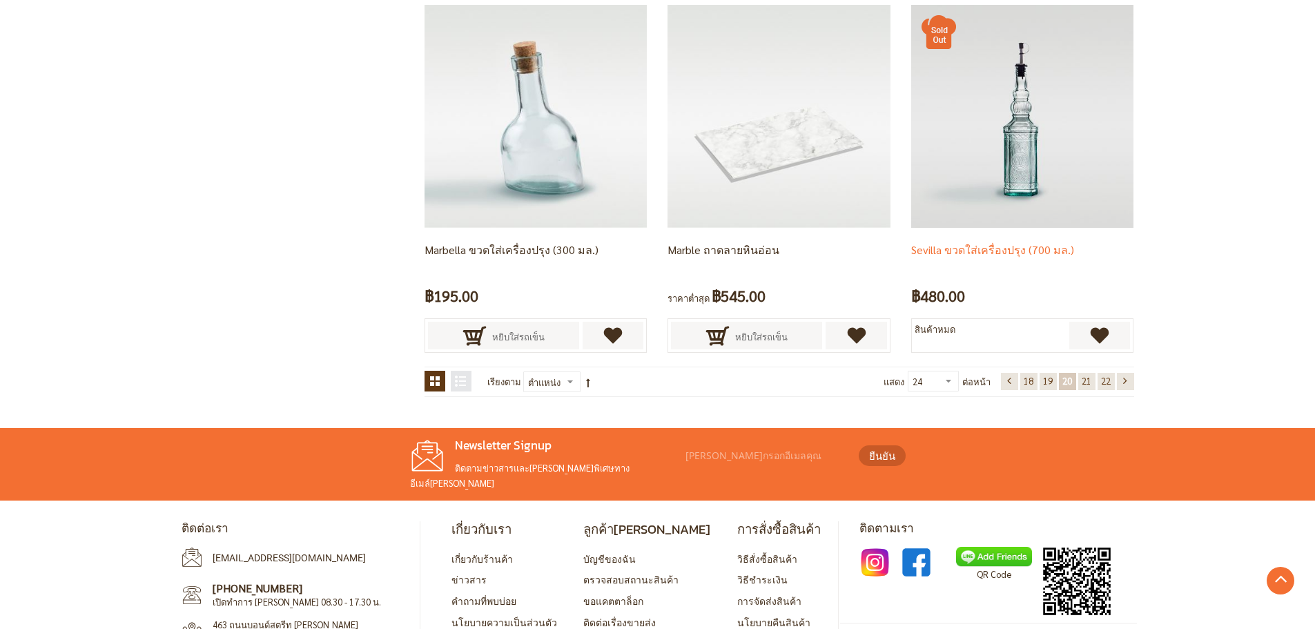
scroll to position [2761, 0]
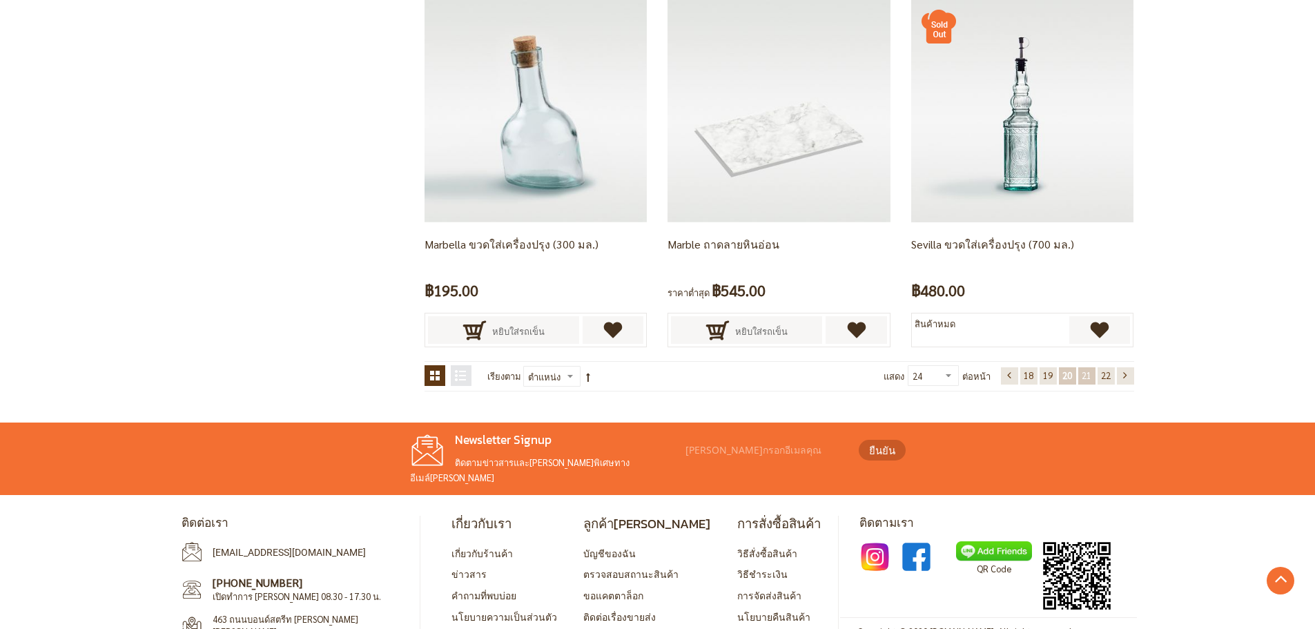
click at [1088, 373] on span "21" at bounding box center [1087, 375] width 10 height 12
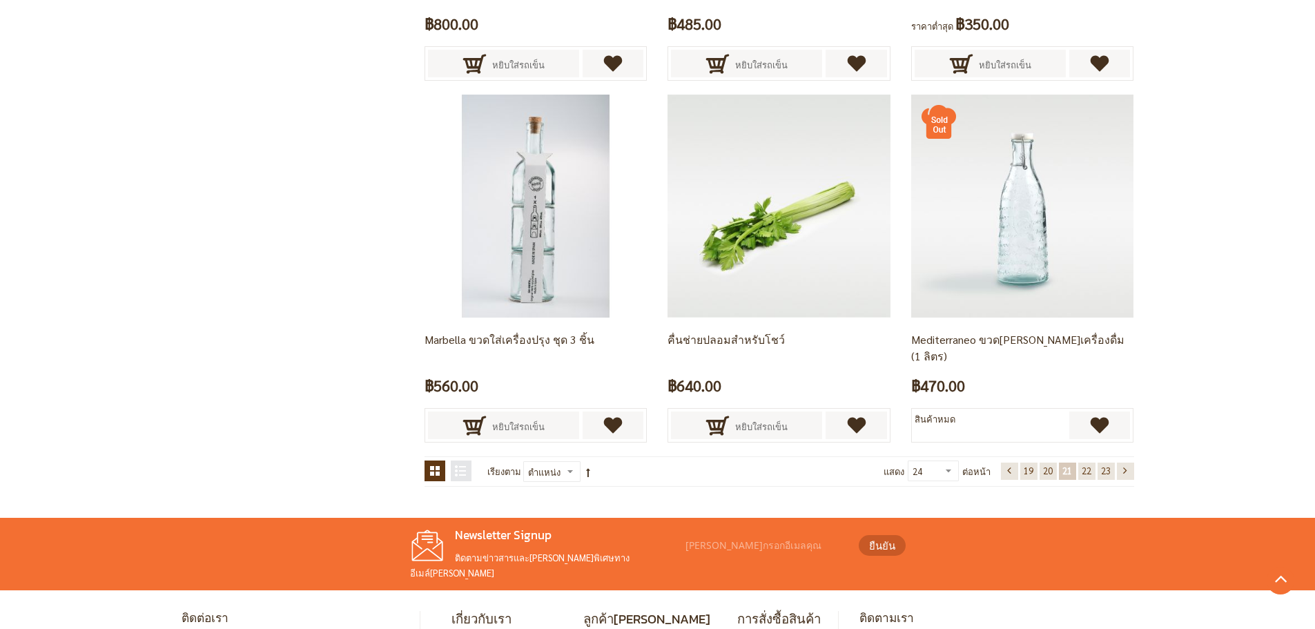
scroll to position [2673, 0]
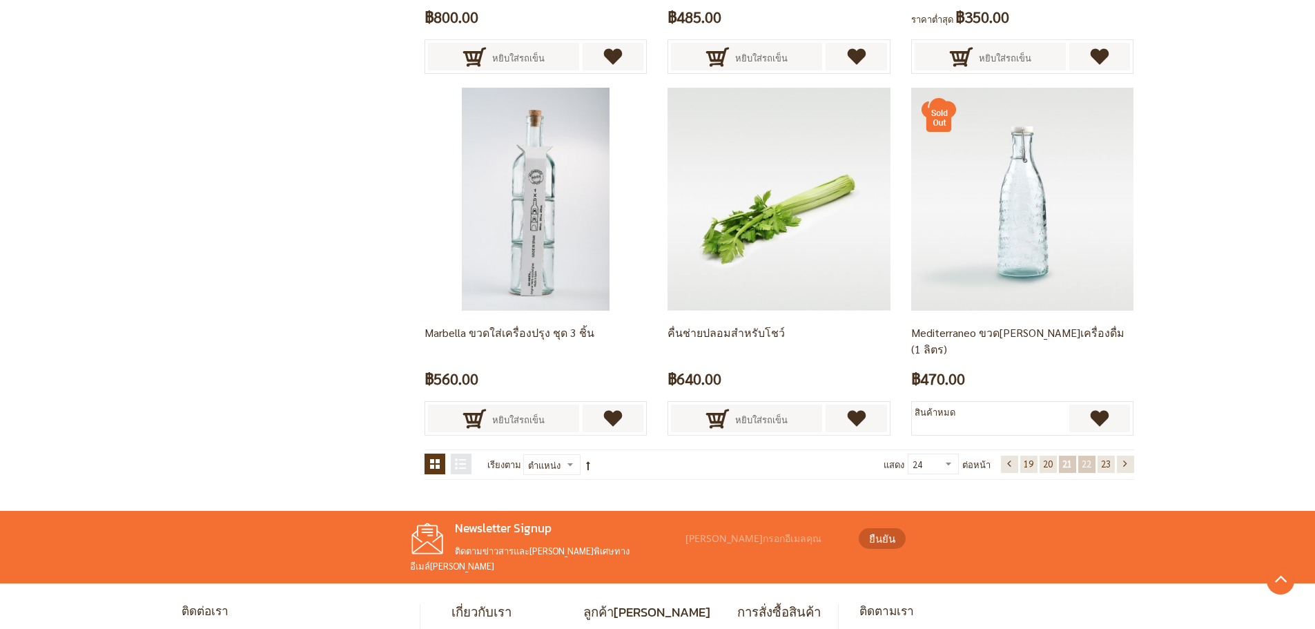
click at [1089, 467] on span "22" at bounding box center [1087, 464] width 10 height 12
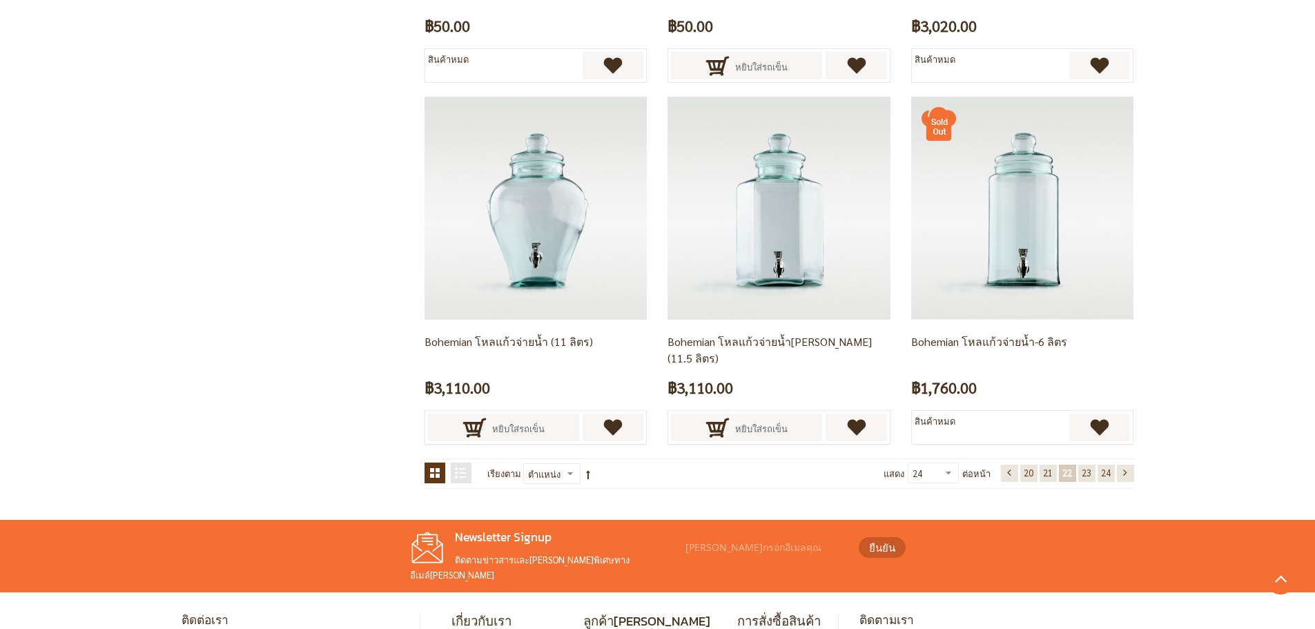
scroll to position [2673, 0]
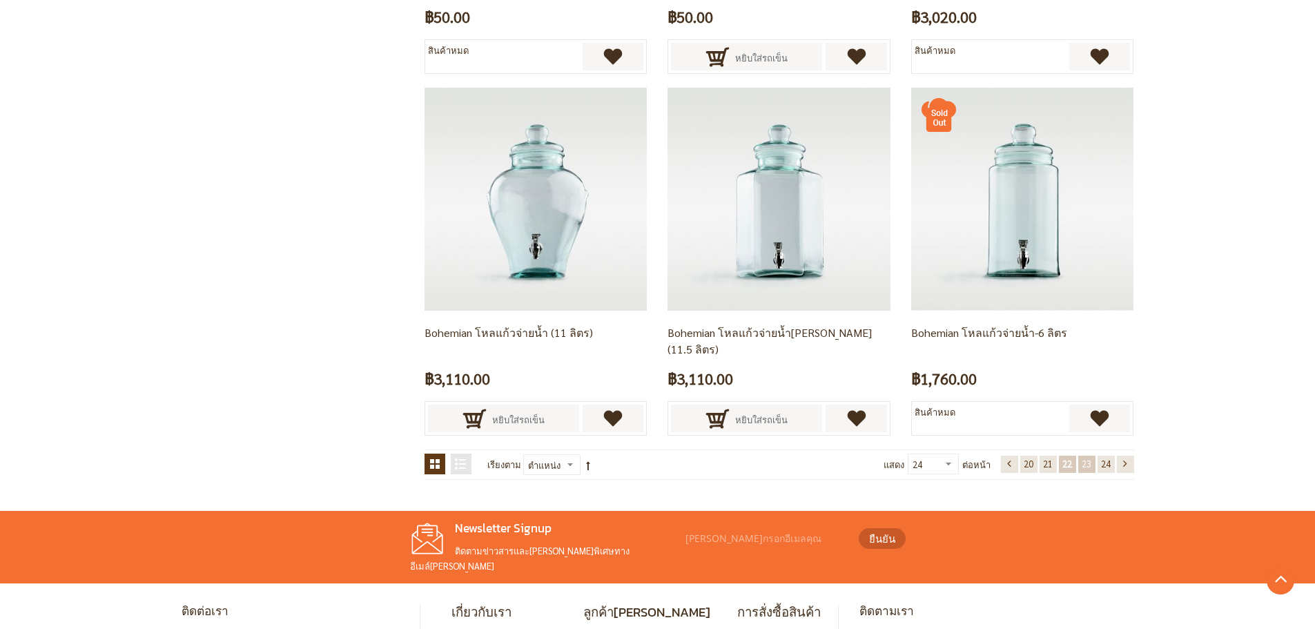
click at [1092, 467] on link "หน้า 23" at bounding box center [1086, 464] width 17 height 17
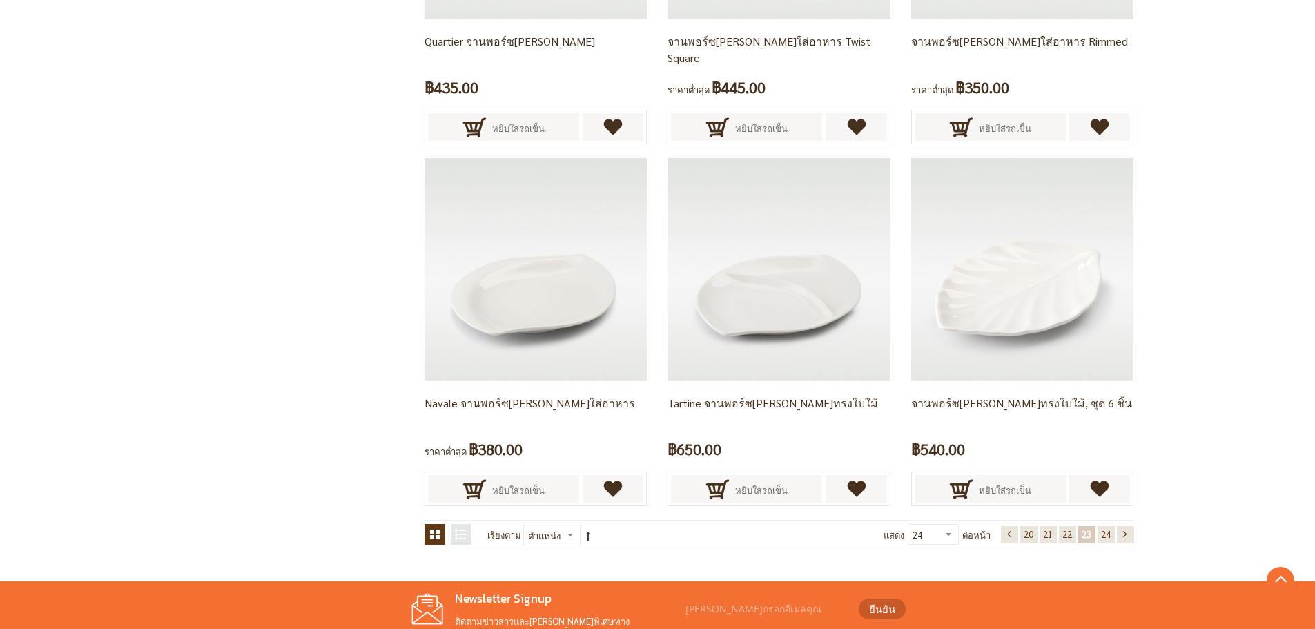
scroll to position [2604, 0]
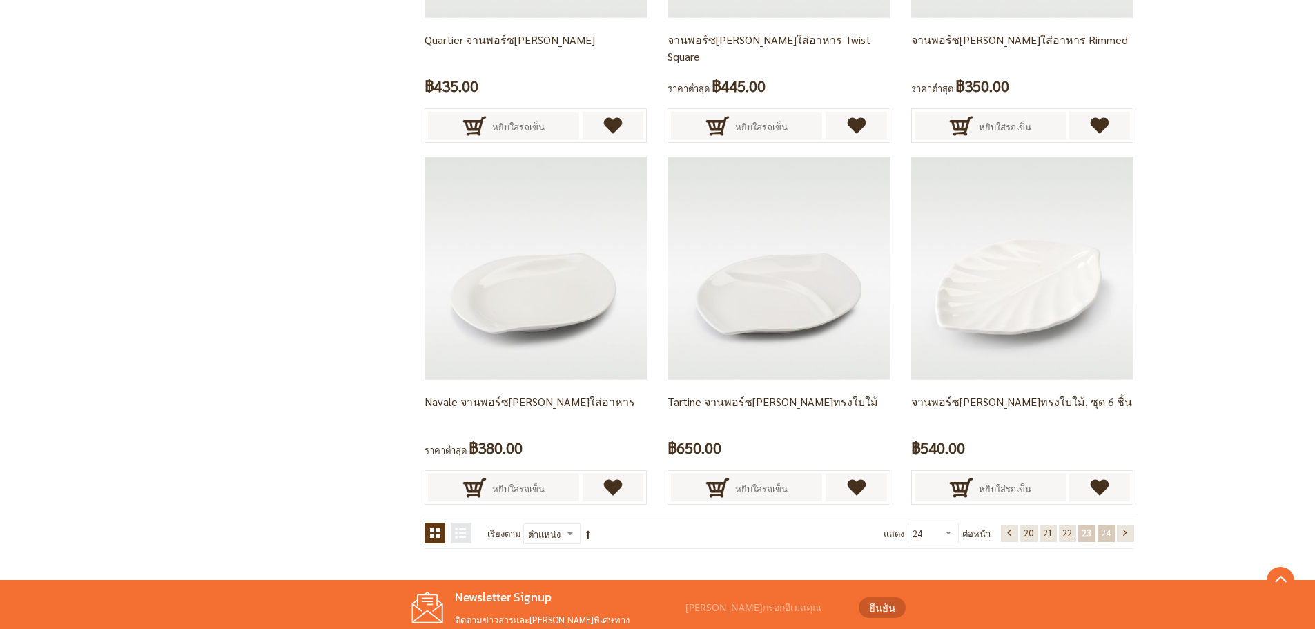
click at [1111, 531] on link "หน้า 24" at bounding box center [1105, 533] width 17 height 17
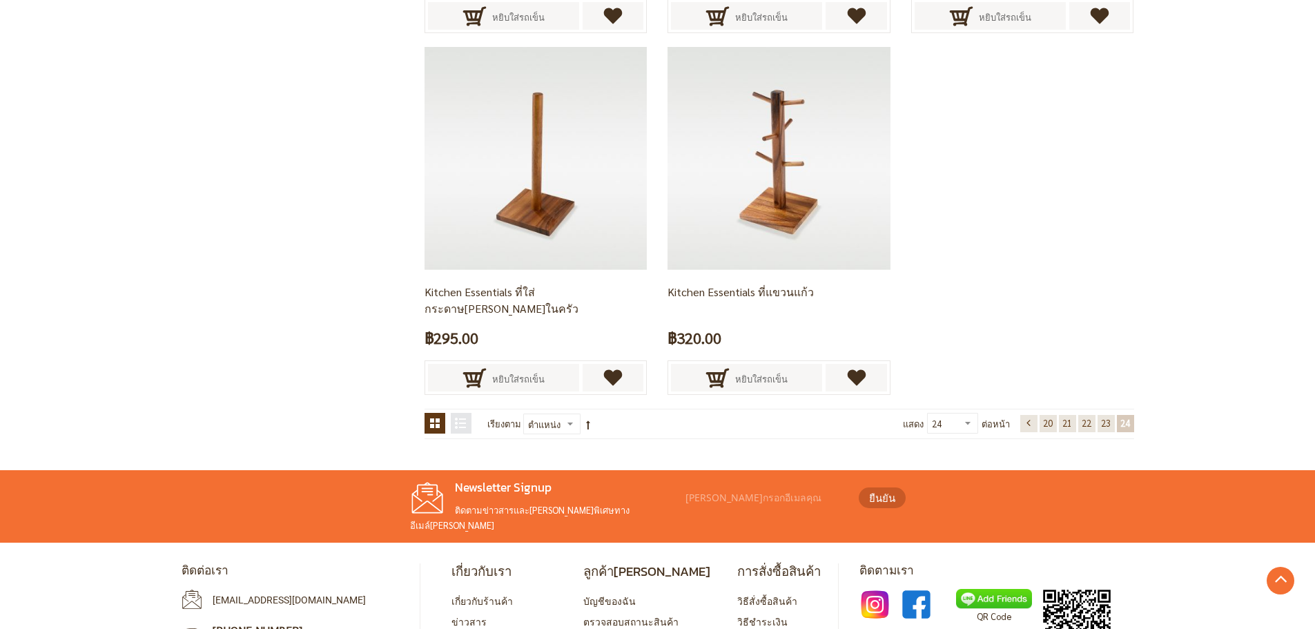
scroll to position [2434, 0]
